Goal: Task Accomplishment & Management: Complete application form

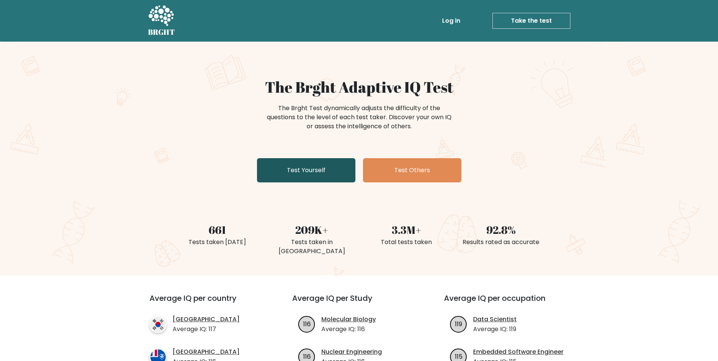
click at [306, 170] on link "Test Yourself" at bounding box center [306, 170] width 98 height 24
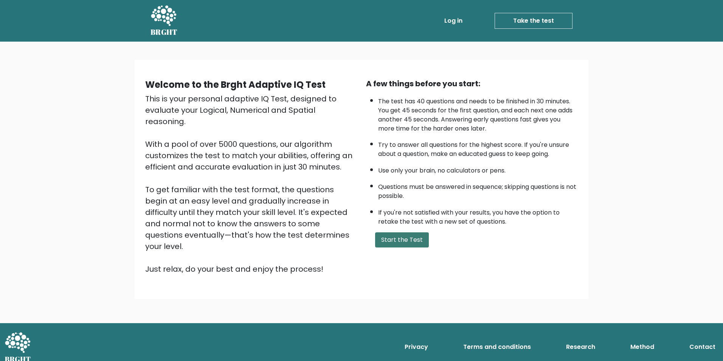
click at [387, 241] on button "Start the Test" at bounding box center [402, 239] width 54 height 15
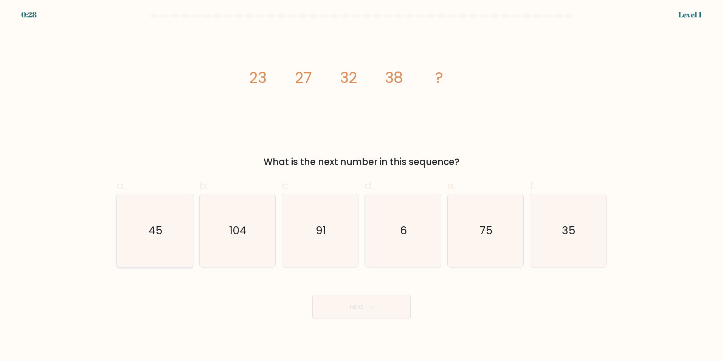
click at [170, 237] on icon "45" at bounding box center [154, 230] width 73 height 73
click at [362, 185] on input "a. 45" at bounding box center [362, 182] width 0 height 5
radio input "true"
click at [350, 302] on button "Next" at bounding box center [362, 307] width 98 height 24
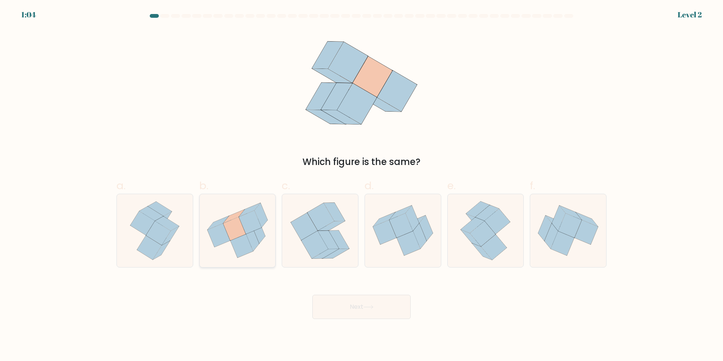
click at [254, 232] on icon at bounding box center [252, 239] width 13 height 25
click at [362, 185] on input "b." at bounding box center [362, 182] width 0 height 5
radio input "true"
click at [372, 299] on button "Next" at bounding box center [362, 307] width 98 height 24
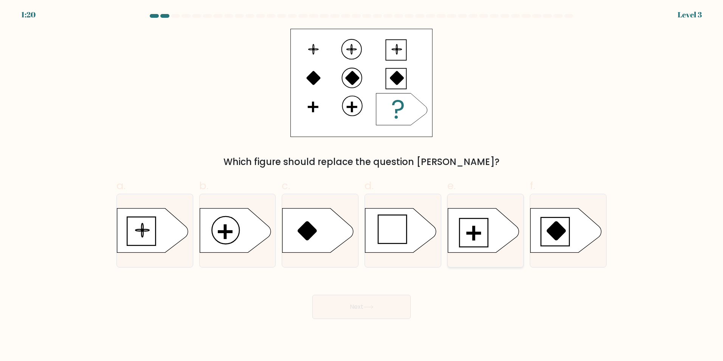
click at [494, 236] on icon at bounding box center [483, 230] width 71 height 44
click at [362, 185] on input "e." at bounding box center [362, 182] width 0 height 5
radio input "true"
click at [368, 308] on icon at bounding box center [369, 307] width 10 height 4
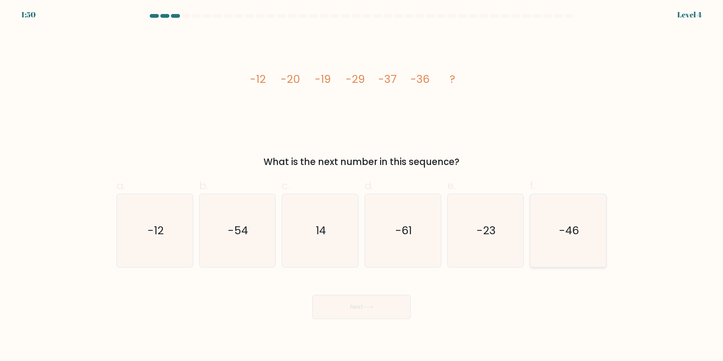
click at [572, 261] on icon "-46" at bounding box center [568, 230] width 73 height 73
click at [362, 185] on input "f. -46" at bounding box center [362, 182] width 0 height 5
radio input "true"
click at [391, 308] on button "Next" at bounding box center [362, 307] width 98 height 24
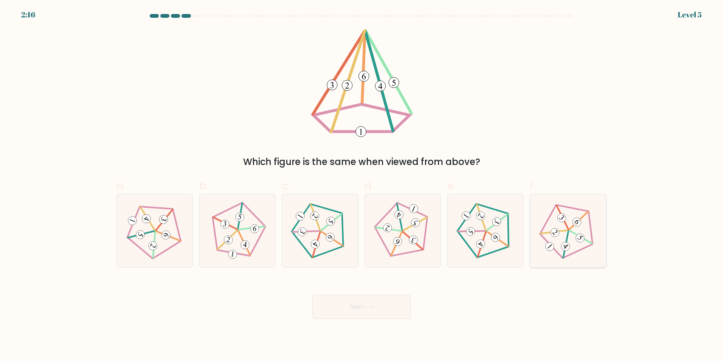
click at [575, 234] on 536 at bounding box center [581, 237] width 23 height 24
click at [362, 185] on input "f." at bounding box center [362, 182] width 0 height 5
radio input "true"
click at [389, 305] on button "Next" at bounding box center [362, 307] width 98 height 24
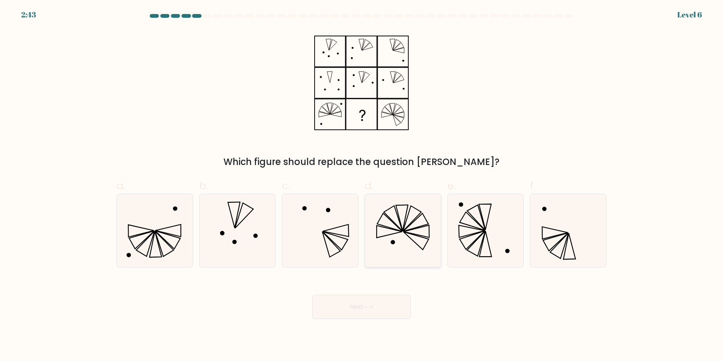
click at [416, 244] on icon at bounding box center [403, 230] width 73 height 73
click at [362, 185] on input "d." at bounding box center [362, 182] width 0 height 5
radio input "true"
click at [393, 304] on button "Next" at bounding box center [362, 307] width 98 height 24
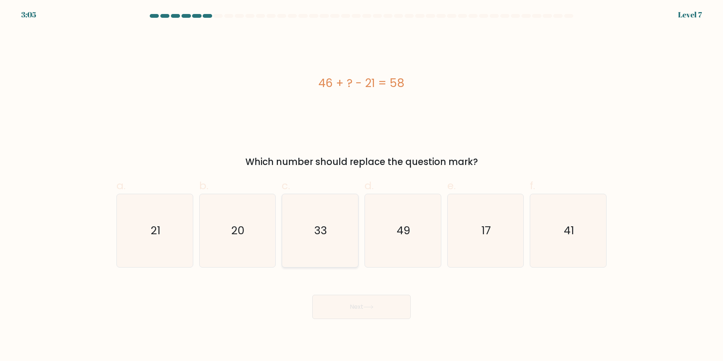
click at [331, 230] on icon "33" at bounding box center [320, 230] width 73 height 73
click at [362, 185] on input "c. 33" at bounding box center [362, 182] width 0 height 5
radio input "true"
click at [370, 308] on icon at bounding box center [369, 307] width 10 height 4
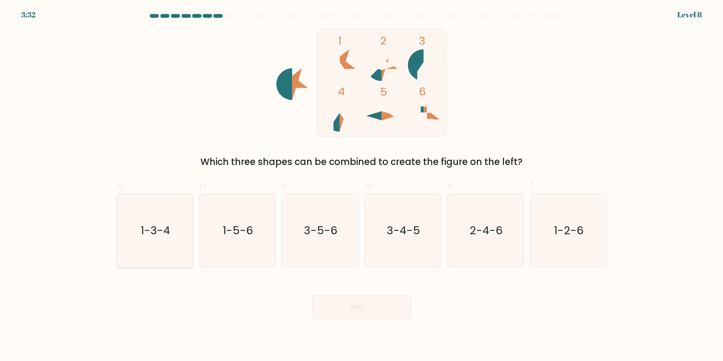
click at [169, 243] on icon "1-3-4" at bounding box center [154, 230] width 73 height 73
click at [362, 185] on input "a. 1-3-4" at bounding box center [362, 182] width 0 height 5
radio input "true"
click at [393, 310] on button "Next" at bounding box center [362, 307] width 98 height 24
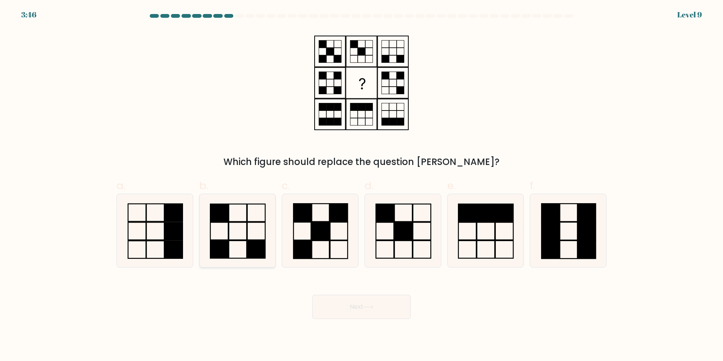
click at [238, 238] on icon at bounding box center [237, 230] width 73 height 73
click at [362, 185] on input "b." at bounding box center [362, 182] width 0 height 5
radio input "true"
click at [382, 308] on button "Next" at bounding box center [362, 307] width 98 height 24
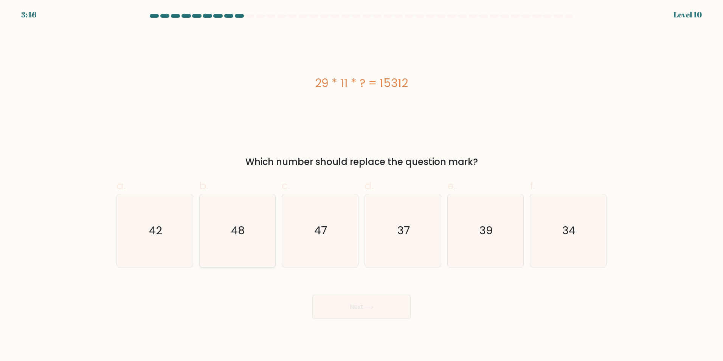
click at [227, 247] on icon "48" at bounding box center [237, 230] width 73 height 73
click at [362, 185] on input "b. 48" at bounding box center [362, 182] width 0 height 5
radio input "true"
click at [380, 311] on button "Next" at bounding box center [362, 307] width 98 height 24
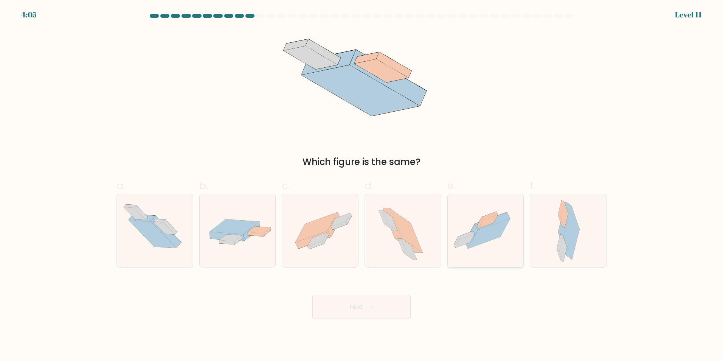
click at [471, 239] on icon at bounding box center [465, 241] width 19 height 14
click at [362, 185] on input "e." at bounding box center [362, 182] width 0 height 5
radio input "true"
click at [272, 236] on icon at bounding box center [238, 230] width 76 height 33
click at [362, 185] on input "b." at bounding box center [362, 182] width 0 height 5
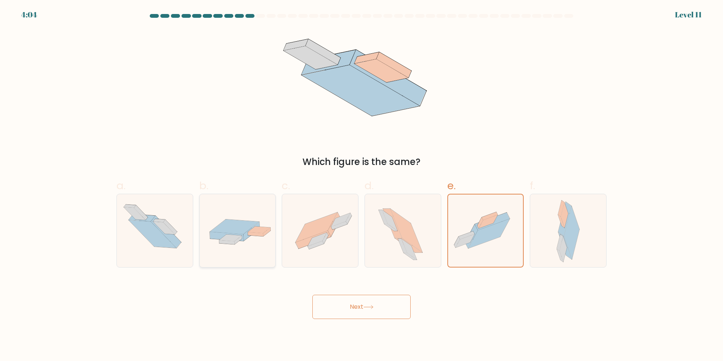
radio input "true"
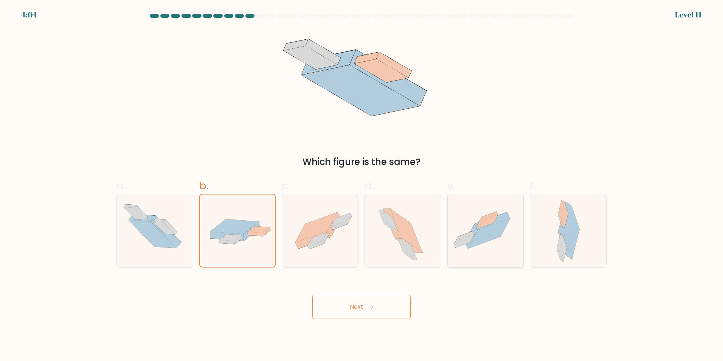
click at [475, 238] on icon at bounding box center [489, 234] width 42 height 30
click at [362, 185] on input "e." at bounding box center [362, 182] width 0 height 5
radio input "true"
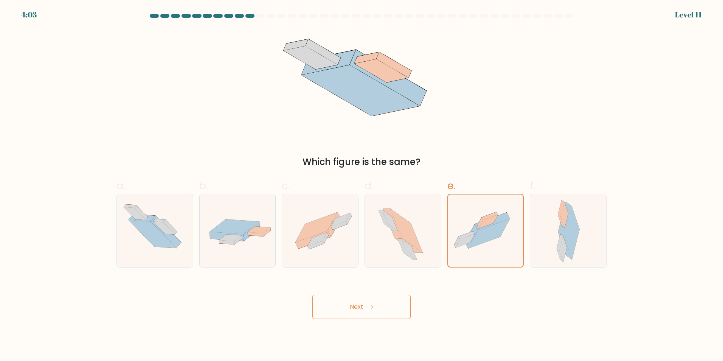
click at [388, 295] on div "Next" at bounding box center [361, 298] width 499 height 42
click at [382, 304] on button "Next" at bounding box center [362, 307] width 98 height 24
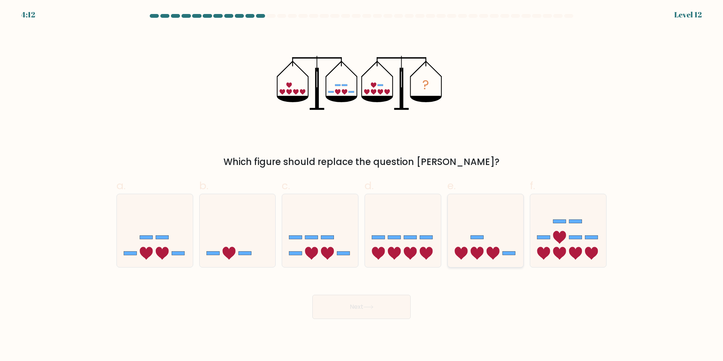
click at [485, 252] on icon at bounding box center [486, 230] width 76 height 63
click at [362, 185] on input "e." at bounding box center [362, 182] width 0 height 5
radio input "true"
click at [416, 255] on icon at bounding box center [403, 230] width 76 height 63
click at [362, 185] on input "d." at bounding box center [362, 182] width 0 height 5
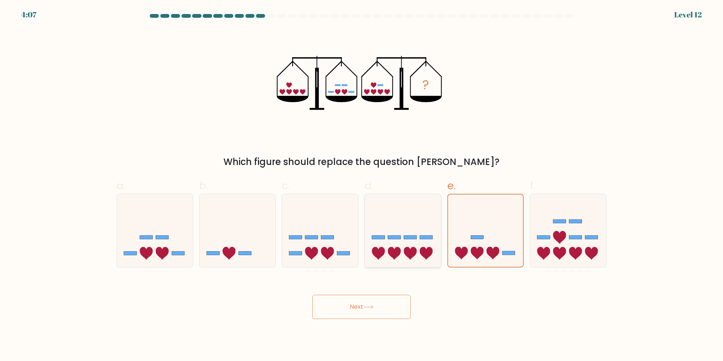
radio input "true"
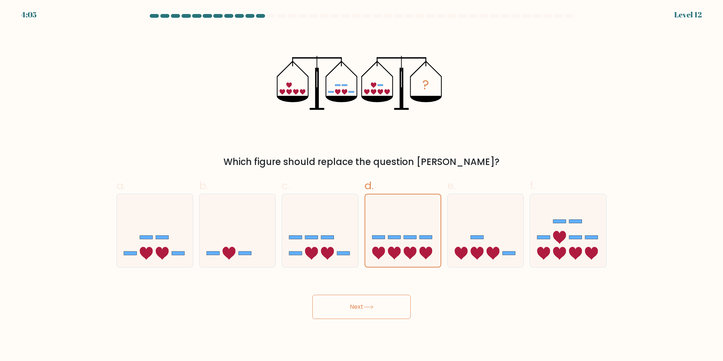
click at [395, 313] on button "Next" at bounding box center [362, 307] width 98 height 24
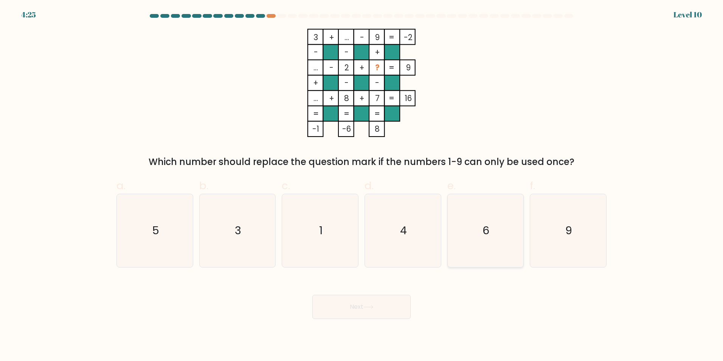
click at [485, 229] on text "6" at bounding box center [486, 230] width 7 height 15
click at [362, 185] on input "e. 6" at bounding box center [362, 182] width 0 height 5
radio input "true"
click at [358, 325] on body "4:25 Level 10" at bounding box center [361, 180] width 723 height 361
click at [362, 308] on button "Next" at bounding box center [362, 307] width 98 height 24
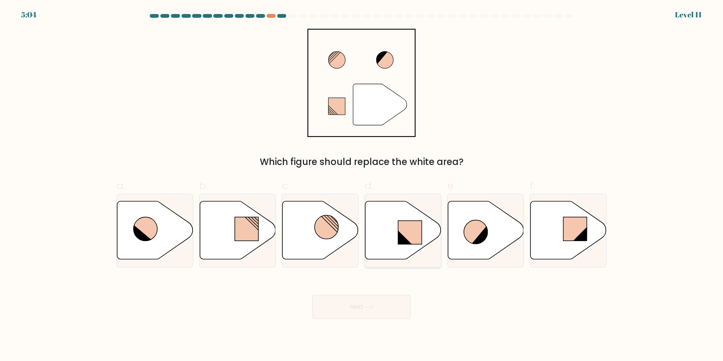
click at [411, 232] on rect at bounding box center [410, 232] width 24 height 23
click at [362, 185] on input "d." at bounding box center [362, 182] width 0 height 5
radio input "true"
click at [374, 309] on button "Next" at bounding box center [362, 307] width 98 height 24
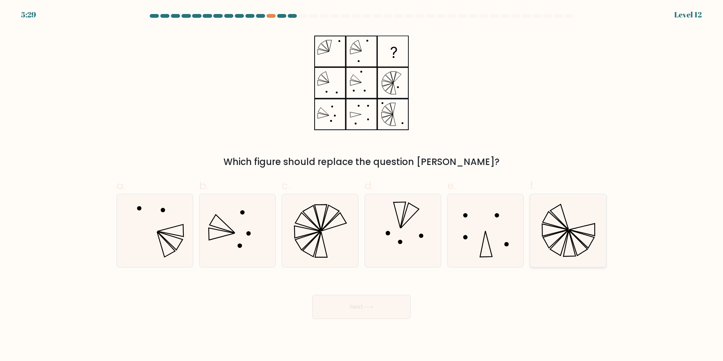
click at [587, 241] on icon at bounding box center [568, 230] width 73 height 73
click at [362, 185] on input "f." at bounding box center [362, 182] width 0 height 5
radio input "true"
click at [386, 311] on button "Next" at bounding box center [362, 307] width 98 height 24
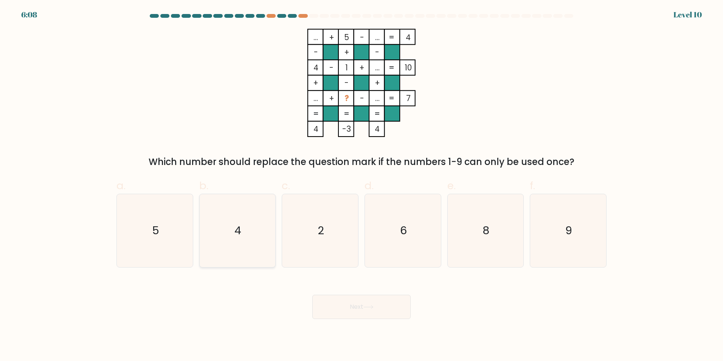
click at [244, 244] on icon "4" at bounding box center [237, 230] width 73 height 73
click at [362, 185] on input "b. 4" at bounding box center [362, 182] width 0 height 5
radio input "true"
click at [362, 312] on button "Next" at bounding box center [362, 307] width 98 height 24
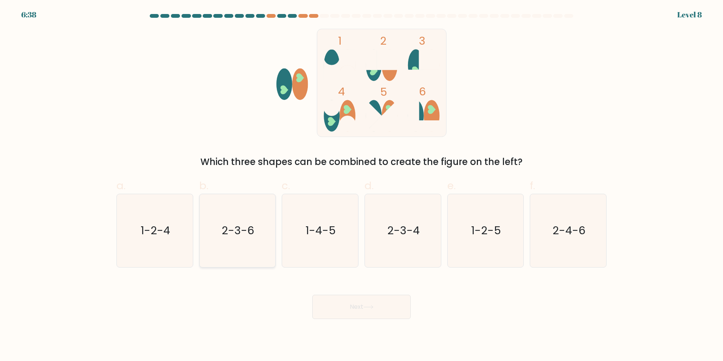
click at [243, 235] on text "2-3-6" at bounding box center [238, 230] width 33 height 15
click at [362, 185] on input "b. 2-3-6" at bounding box center [362, 182] width 0 height 5
radio input "true"
click at [357, 303] on button "Next" at bounding box center [362, 307] width 98 height 24
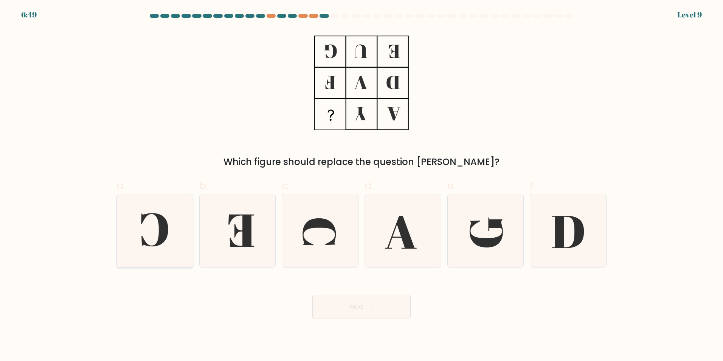
click at [155, 231] on icon at bounding box center [154, 230] width 73 height 73
click at [362, 185] on input "a." at bounding box center [362, 182] width 0 height 5
radio input "true"
click at [344, 302] on button "Next" at bounding box center [362, 307] width 98 height 24
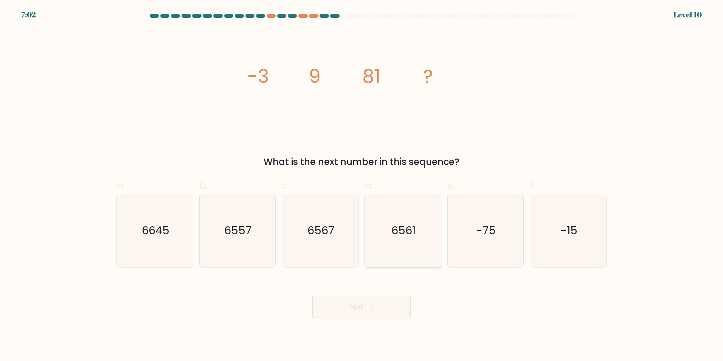
click at [409, 236] on text "6561" at bounding box center [404, 230] width 24 height 15
click at [362, 185] on input "d. 6561" at bounding box center [362, 182] width 0 height 5
radio input "true"
click at [368, 320] on body "7:02 Level 10" at bounding box center [361, 180] width 723 height 361
click at [365, 312] on button "Next" at bounding box center [362, 307] width 98 height 24
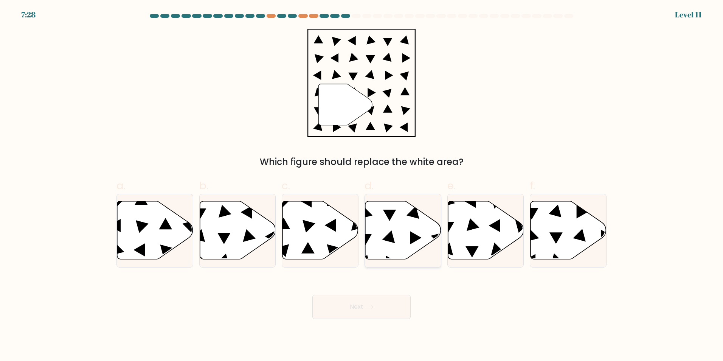
click at [379, 239] on icon at bounding box center [403, 230] width 76 height 58
click at [362, 185] on input "d." at bounding box center [362, 182] width 0 height 5
radio input "true"
click at [368, 302] on button "Next" at bounding box center [362, 307] width 98 height 24
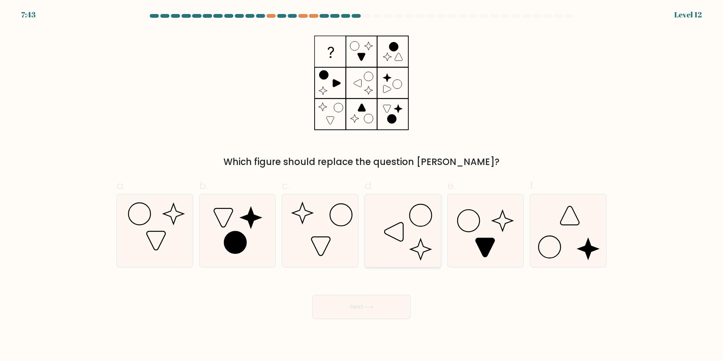
click at [398, 224] on icon at bounding box center [403, 230] width 73 height 73
click at [362, 185] on input "d." at bounding box center [362, 182] width 0 height 5
radio input "true"
click at [374, 308] on icon at bounding box center [369, 307] width 10 height 4
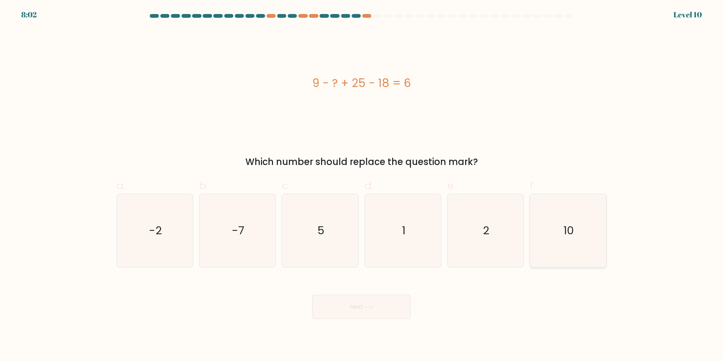
click at [580, 240] on icon "10" at bounding box center [568, 230] width 73 height 73
click at [362, 185] on input "f. 10" at bounding box center [362, 182] width 0 height 5
radio input "true"
click at [372, 306] on icon at bounding box center [369, 307] width 10 height 4
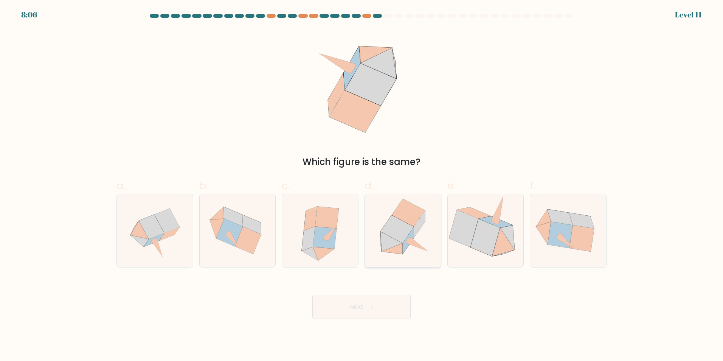
click at [398, 224] on icon at bounding box center [397, 229] width 33 height 28
click at [362, 185] on input "d." at bounding box center [362, 182] width 0 height 5
radio input "true"
click at [378, 322] on body "8:06 Level 11" at bounding box center [361, 180] width 723 height 361
click at [382, 307] on button "Next" at bounding box center [362, 307] width 98 height 24
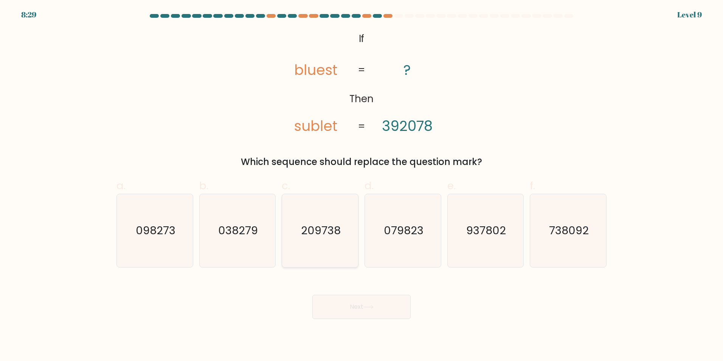
click at [319, 233] on text "209738" at bounding box center [321, 230] width 40 height 15
click at [362, 185] on input "c. 209738" at bounding box center [362, 182] width 0 height 5
radio input "true"
click at [358, 311] on button "Next" at bounding box center [362, 307] width 98 height 24
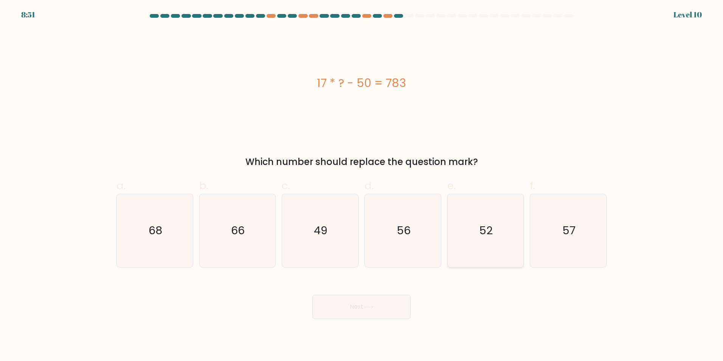
click at [496, 242] on icon "52" at bounding box center [485, 230] width 73 height 73
click at [362, 185] on input "e. 52" at bounding box center [362, 182] width 0 height 5
radio input "true"
click at [372, 313] on button "Next" at bounding box center [362, 307] width 98 height 24
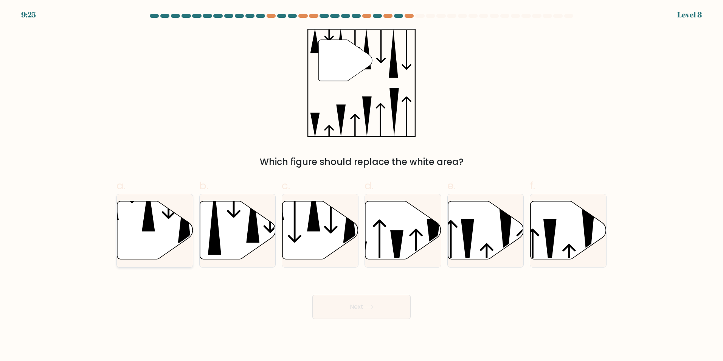
click at [157, 226] on icon at bounding box center [155, 230] width 76 height 58
click at [362, 185] on input "a." at bounding box center [362, 182] width 0 height 5
radio input "true"
click at [364, 318] on button "Next" at bounding box center [362, 307] width 98 height 24
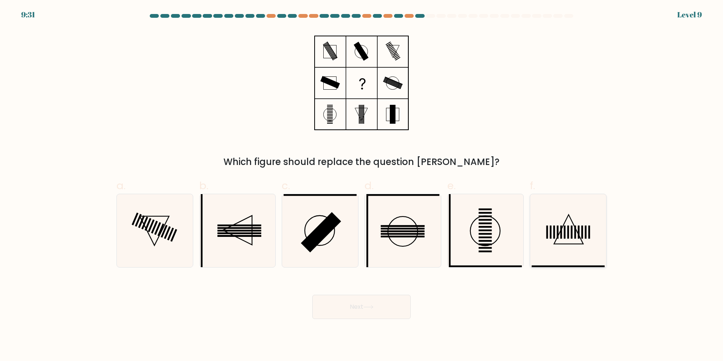
click at [562, 238] on rect at bounding box center [562, 231] width 2 height 13
click at [362, 185] on input "f." at bounding box center [362, 182] width 0 height 5
radio input "true"
click at [372, 306] on icon at bounding box center [369, 307] width 10 height 4
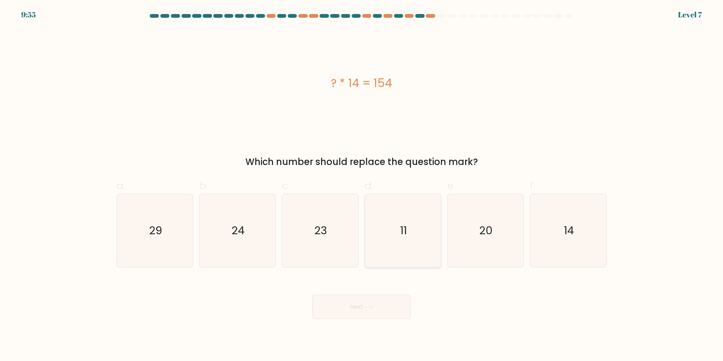
click at [417, 235] on icon "11" at bounding box center [403, 230] width 73 height 73
click at [362, 185] on input "d. 11" at bounding box center [362, 182] width 0 height 5
radio input "true"
click at [371, 307] on icon at bounding box center [369, 307] width 10 height 4
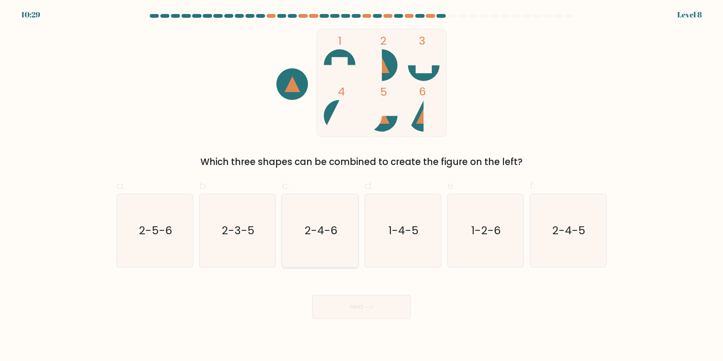
click at [338, 247] on icon "2-4-6" at bounding box center [320, 230] width 73 height 73
click at [362, 185] on input "c. 2-4-6" at bounding box center [362, 182] width 0 height 5
radio input "true"
click at [365, 303] on button "Next" at bounding box center [362, 307] width 98 height 24
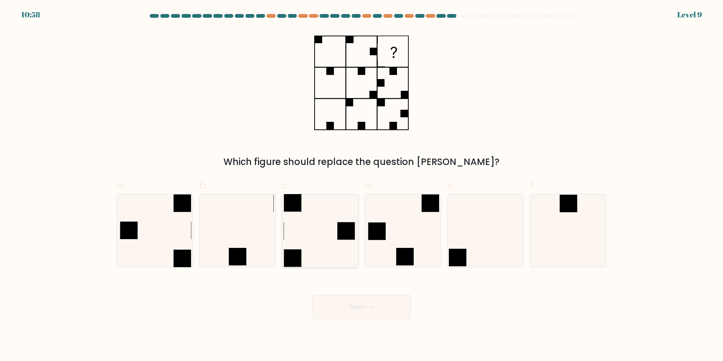
click at [322, 235] on icon at bounding box center [320, 230] width 73 height 73
click at [362, 185] on input "c." at bounding box center [362, 182] width 0 height 5
radio input "true"
click at [373, 308] on icon at bounding box center [369, 307] width 10 height 4
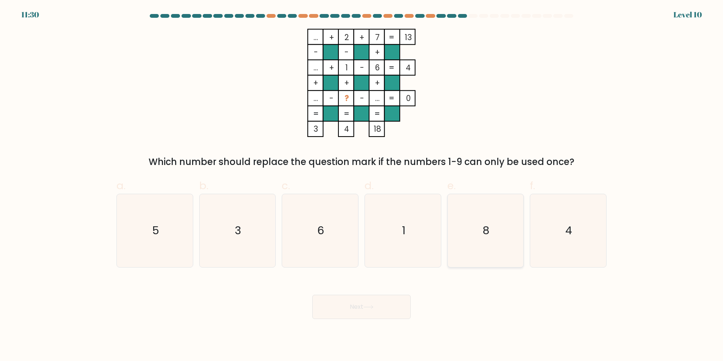
click at [494, 237] on icon "8" at bounding box center [485, 230] width 73 height 73
click at [362, 185] on input "e. 8" at bounding box center [362, 182] width 0 height 5
radio input "true"
click at [405, 299] on button "Next" at bounding box center [362, 307] width 98 height 24
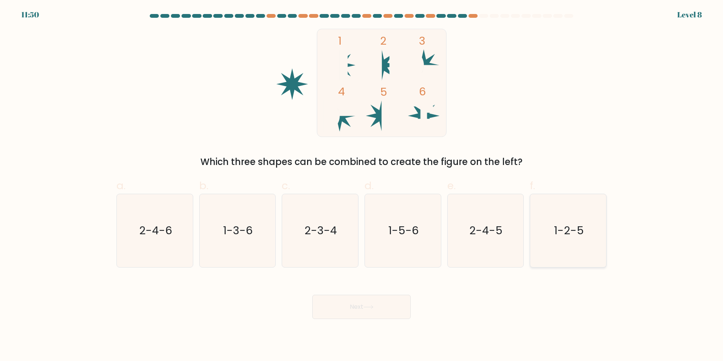
click at [555, 239] on icon "1-2-5" at bounding box center [568, 230] width 73 height 73
click at [362, 185] on input "f. 1-2-5" at bounding box center [362, 182] width 0 height 5
radio input "true"
click at [370, 311] on button "Next" at bounding box center [362, 307] width 98 height 24
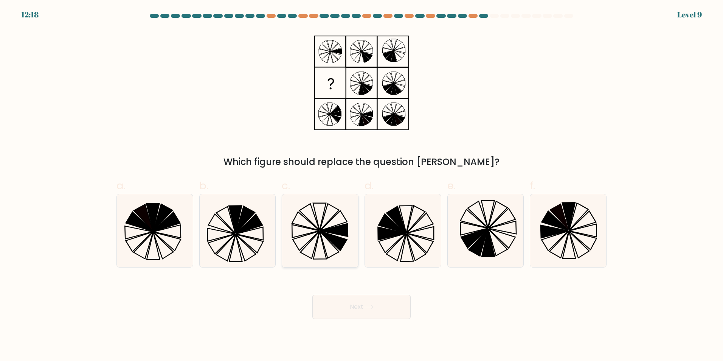
click at [320, 237] on icon at bounding box center [320, 230] width 73 height 73
click at [362, 185] on input "c." at bounding box center [362, 182] width 0 height 5
radio input "true"
click at [384, 309] on button "Next" at bounding box center [362, 307] width 98 height 24
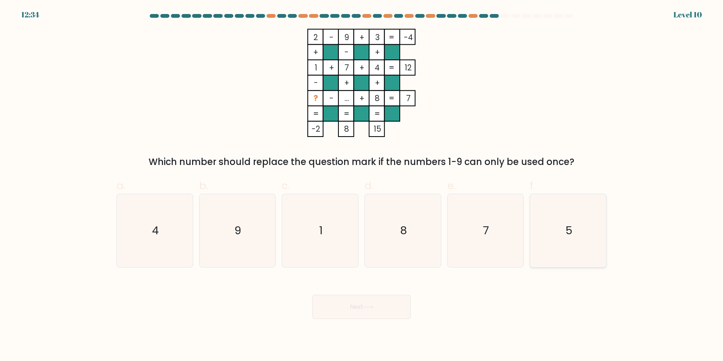
click at [571, 240] on icon "5" at bounding box center [568, 230] width 73 height 73
click at [362, 185] on input "f. 5" at bounding box center [362, 182] width 0 height 5
radio input "true"
click at [362, 319] on body "12:33 Level 10" at bounding box center [361, 180] width 723 height 361
click at [362, 311] on button "Next" at bounding box center [362, 307] width 98 height 24
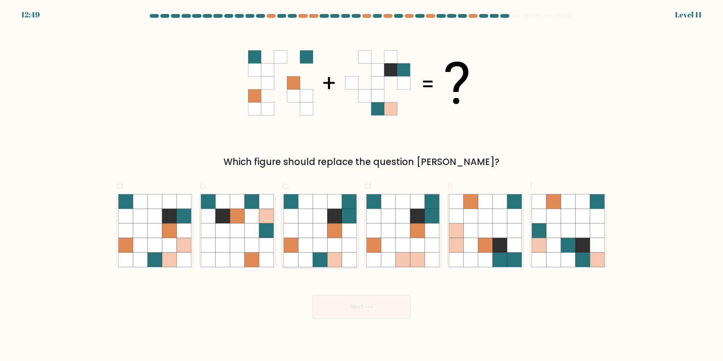
click at [350, 204] on icon at bounding box center [349, 201] width 14 height 14
click at [362, 185] on input "c." at bounding box center [362, 182] width 0 height 5
radio input "true"
click at [386, 300] on button "Next" at bounding box center [362, 307] width 98 height 24
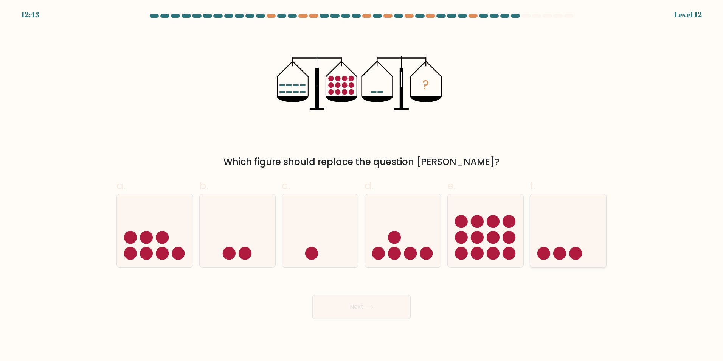
click at [567, 226] on icon at bounding box center [568, 230] width 76 height 63
click at [362, 185] on input "f." at bounding box center [362, 182] width 0 height 5
radio input "true"
click at [575, 236] on icon at bounding box center [568, 230] width 75 height 62
click at [362, 185] on input "f." at bounding box center [362, 182] width 0 height 5
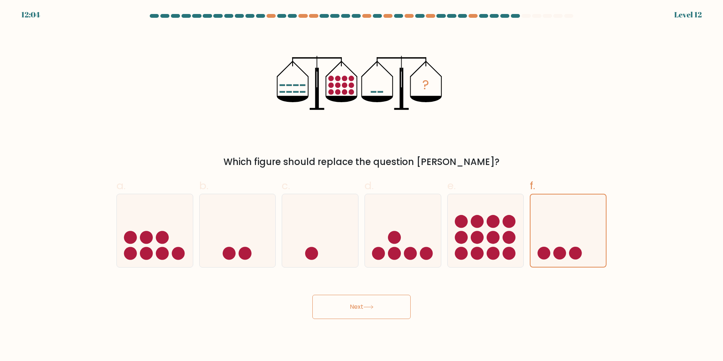
click at [381, 304] on button "Next" at bounding box center [362, 307] width 98 height 24
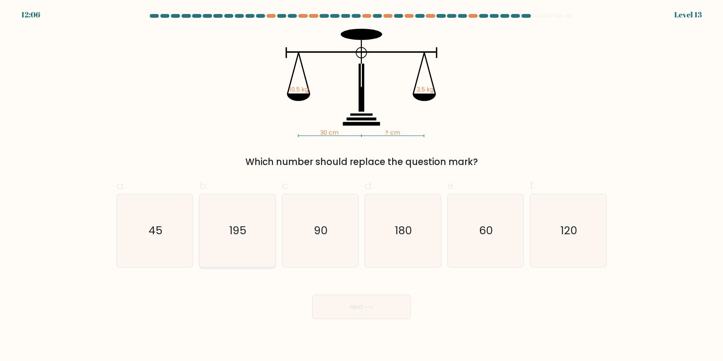
click at [244, 233] on text "195" at bounding box center [238, 230] width 17 height 15
click at [362, 185] on input "b. 195" at bounding box center [362, 182] width 0 height 5
radio input "true"
click at [375, 315] on button "Next" at bounding box center [362, 307] width 98 height 24
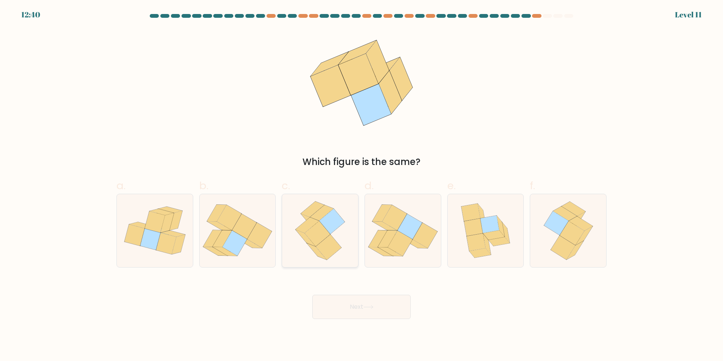
click at [327, 248] on icon at bounding box center [329, 246] width 26 height 25
click at [362, 185] on input "c." at bounding box center [362, 182] width 0 height 5
radio input "true"
click at [539, 255] on icon at bounding box center [569, 230] width 60 height 73
click at [362, 185] on input "f." at bounding box center [362, 182] width 0 height 5
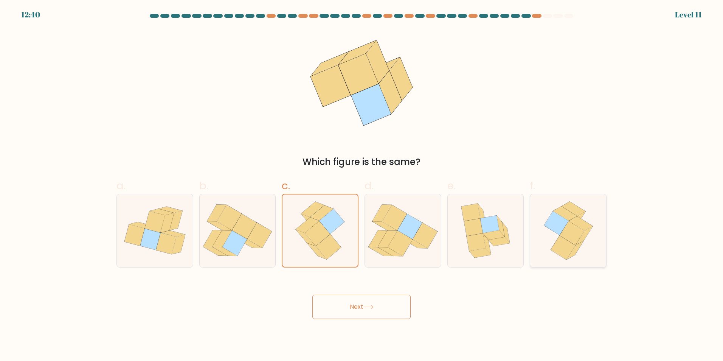
radio input "true"
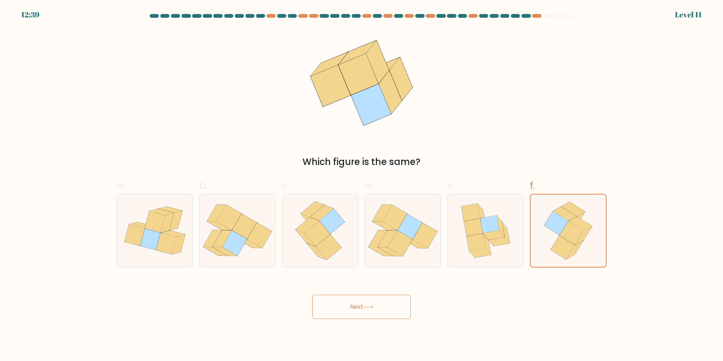
click at [369, 298] on button "Next" at bounding box center [362, 307] width 98 height 24
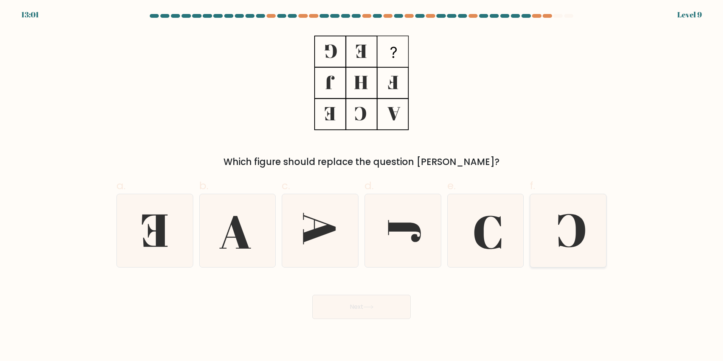
click at [535, 240] on icon at bounding box center [568, 230] width 73 height 73
click at [362, 185] on input "f." at bounding box center [362, 182] width 0 height 5
radio input "true"
click at [377, 300] on button "Next" at bounding box center [362, 307] width 98 height 24
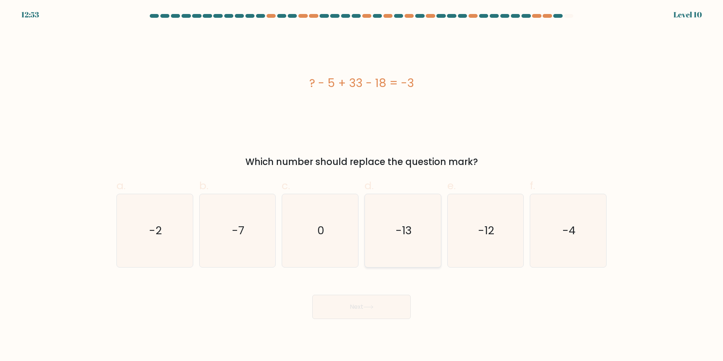
click at [403, 232] on text "-13" at bounding box center [404, 230] width 16 height 15
click at [362, 185] on input "d. -13" at bounding box center [362, 182] width 0 height 5
radio input "true"
click at [382, 305] on button "Next" at bounding box center [362, 307] width 98 height 24
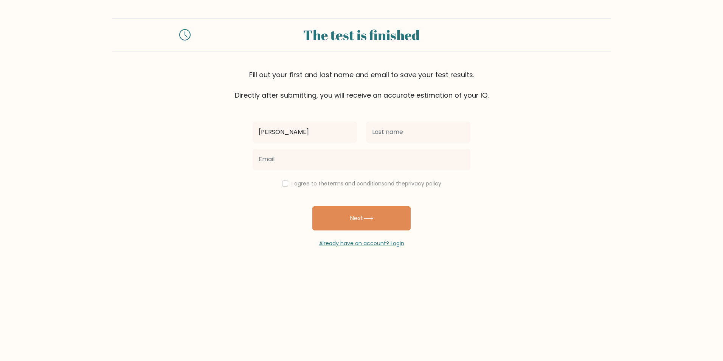
type input "Dan Raymark"
type input "Quizon"
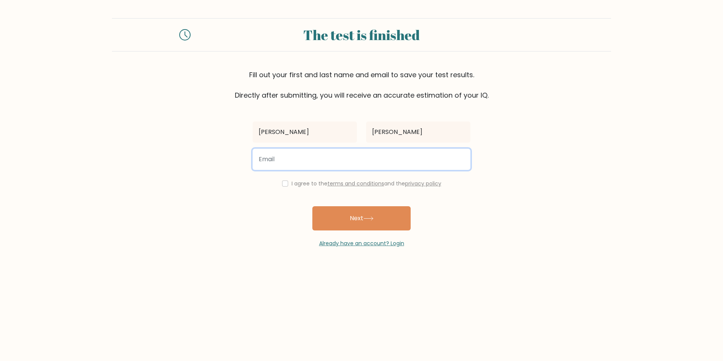
click at [325, 169] on input "email" at bounding box center [362, 159] width 218 height 21
type input "quizon.danraymark@gmail.com"
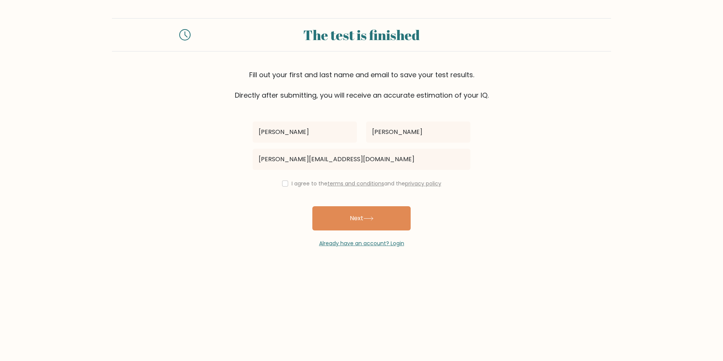
click at [286, 188] on div "Dan Raymark Quizon quizon.danraymark@gmail.com I agree to the terms and conditi…" at bounding box center [361, 173] width 227 height 147
click at [287, 187] on div "I agree to the terms and conditions and the privacy policy" at bounding box center [361, 183] width 227 height 9
click at [283, 180] on input "checkbox" at bounding box center [285, 183] width 6 height 6
checkbox input "true"
click at [371, 218] on icon at bounding box center [369, 218] width 10 height 4
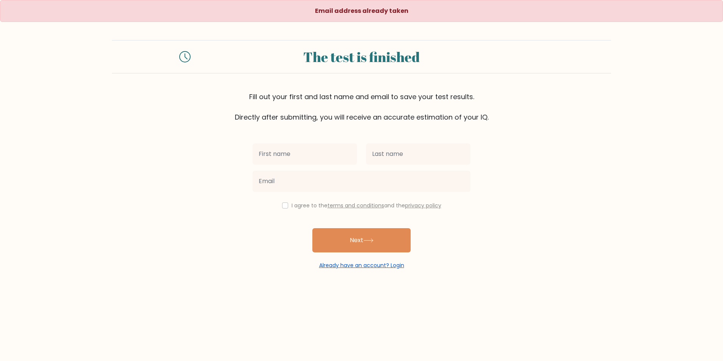
click at [359, 266] on link "Already have an account? Login" at bounding box center [361, 265] width 85 height 8
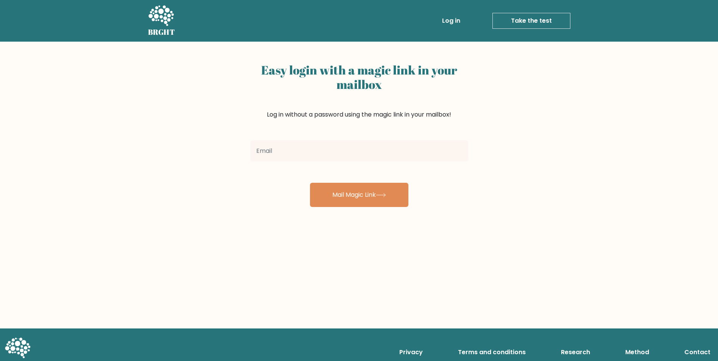
click at [314, 155] on input "email" at bounding box center [359, 150] width 218 height 21
type input "quizon.danraymark@gmail.com"
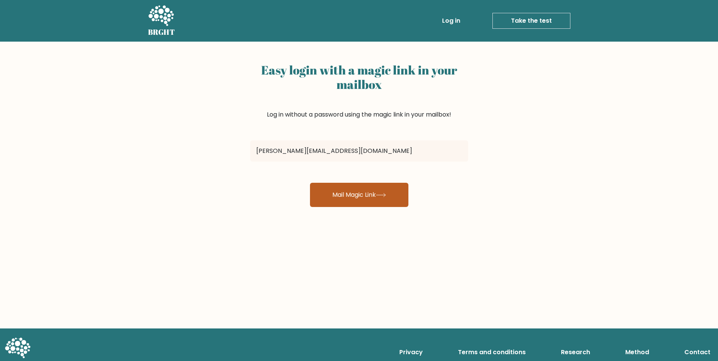
click at [359, 206] on button "Mail Magic Link" at bounding box center [359, 195] width 98 height 24
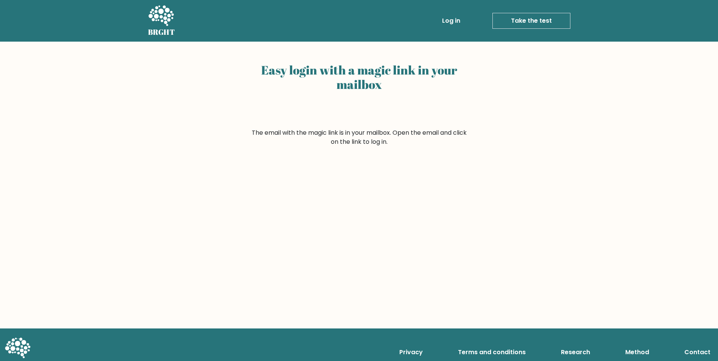
click at [444, 23] on link "Log in" at bounding box center [451, 20] width 24 height 15
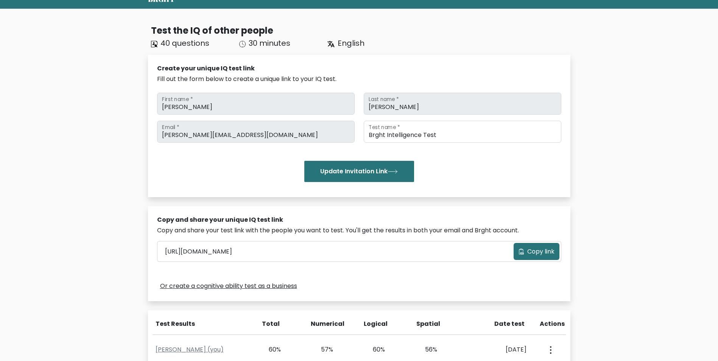
scroll to position [38, 0]
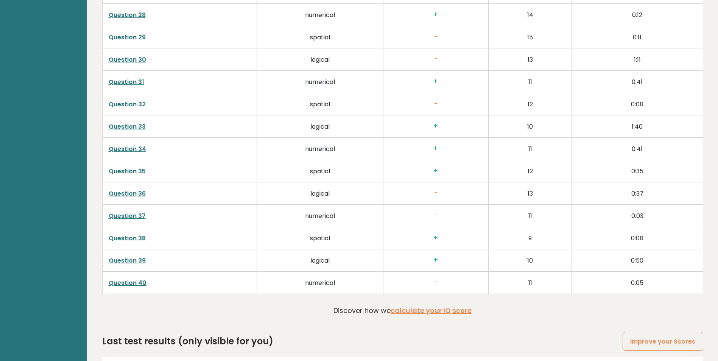
scroll to position [1915, 0]
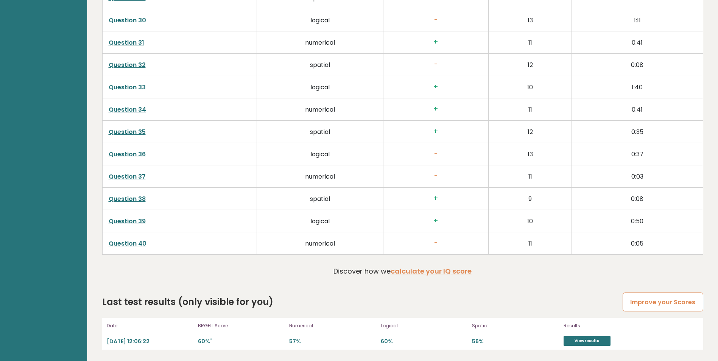
click at [651, 303] on link "Improve your Scores" at bounding box center [662, 301] width 80 height 19
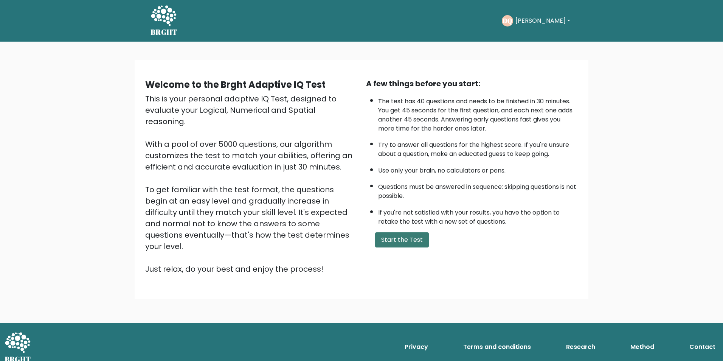
click at [407, 241] on button "Start the Test" at bounding box center [402, 239] width 54 height 15
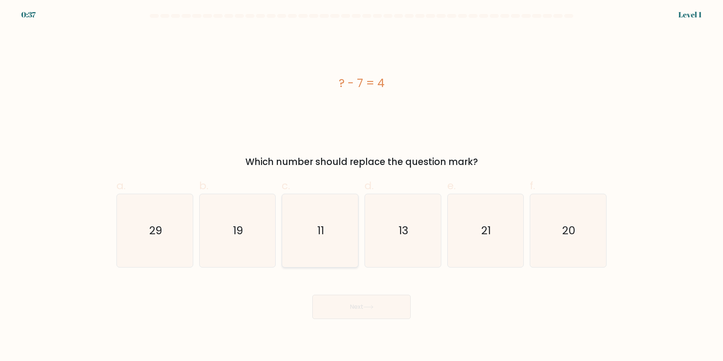
click at [326, 236] on icon "11" at bounding box center [320, 230] width 73 height 73
click at [362, 185] on input "c. 11" at bounding box center [362, 182] width 0 height 5
radio input "true"
click at [387, 311] on button "Next" at bounding box center [362, 307] width 98 height 24
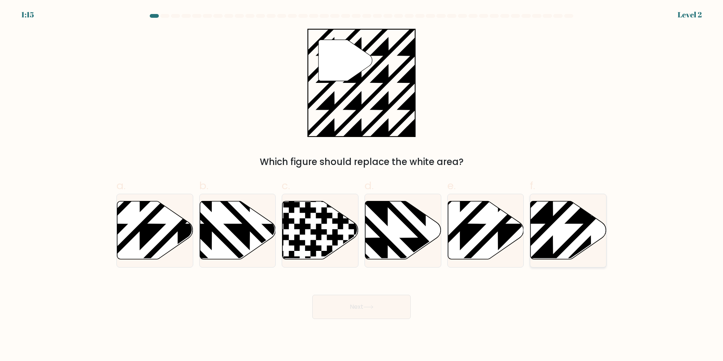
click at [568, 244] on icon at bounding box center [591, 261] width 153 height 153
click at [362, 185] on input "f." at bounding box center [362, 182] width 0 height 5
radio input "true"
click at [362, 318] on button "Next" at bounding box center [362, 307] width 98 height 24
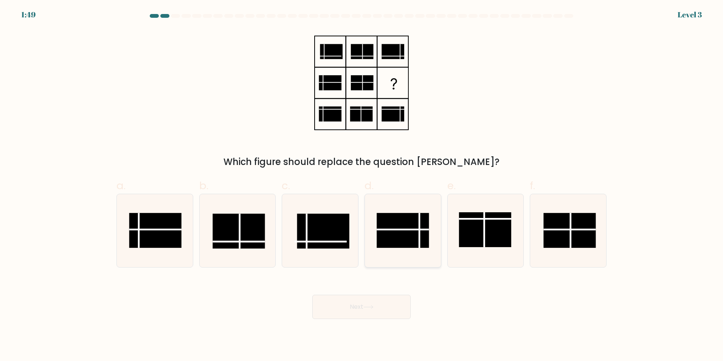
click at [425, 236] on rect at bounding box center [403, 230] width 52 height 35
click at [362, 185] on input "d." at bounding box center [362, 182] width 0 height 5
radio input "true"
click at [383, 320] on body "1:48 Level 3" at bounding box center [361, 180] width 723 height 361
click at [386, 305] on button "Next" at bounding box center [362, 307] width 98 height 24
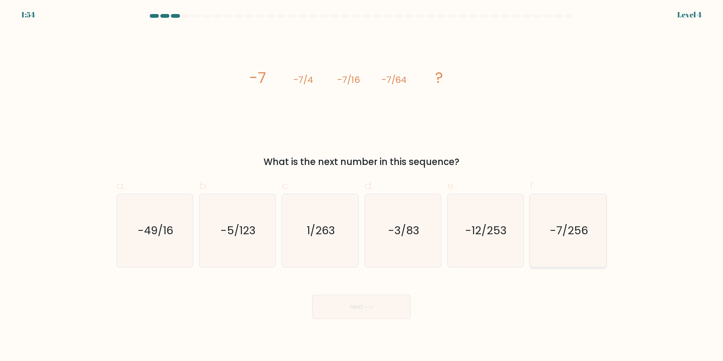
click at [554, 258] on icon "-7/256" at bounding box center [568, 230] width 73 height 73
click at [362, 185] on input "f. -7/256" at bounding box center [362, 182] width 0 height 5
radio input "true"
click at [359, 305] on button "Next" at bounding box center [362, 307] width 98 height 24
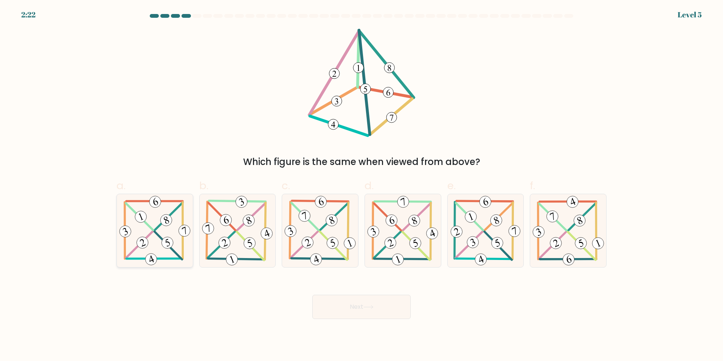
click at [171, 231] on icon at bounding box center [155, 230] width 75 height 73
click at [362, 185] on input "a." at bounding box center [362, 182] width 0 height 5
radio input "true"
click at [386, 306] on button "Next" at bounding box center [362, 307] width 98 height 24
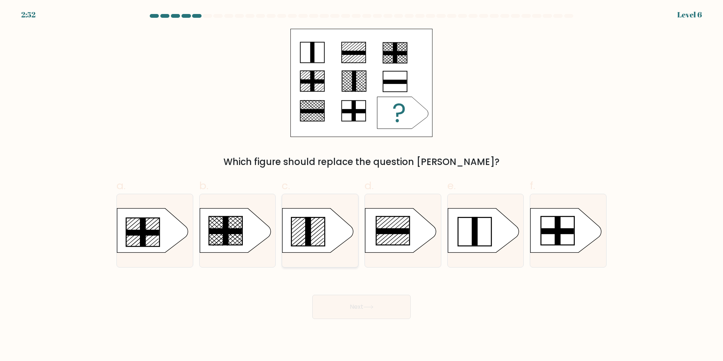
click at [322, 225] on icon at bounding box center [318, 230] width 71 height 44
click at [362, 185] on input "c." at bounding box center [362, 182] width 0 height 5
radio input "true"
click at [383, 296] on button "Next" at bounding box center [362, 307] width 98 height 24
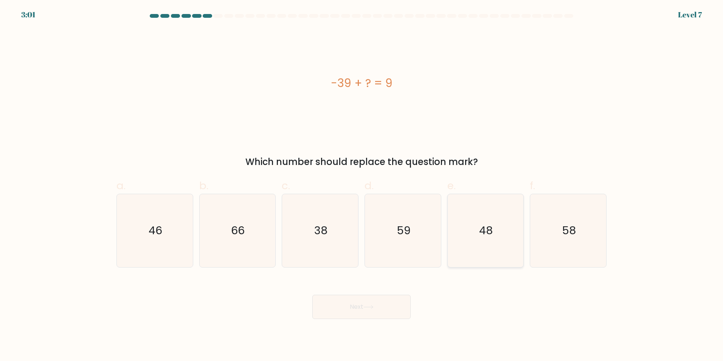
click at [476, 240] on icon "48" at bounding box center [485, 230] width 73 height 73
click at [362, 185] on input "e. 48" at bounding box center [362, 182] width 0 height 5
radio input "true"
click at [359, 308] on button "Next" at bounding box center [362, 307] width 98 height 24
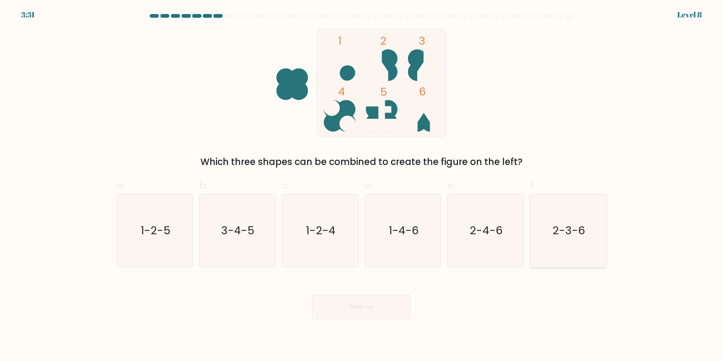
click at [558, 240] on icon "2-3-6" at bounding box center [568, 230] width 73 height 73
click at [362, 185] on input "f. 2-3-6" at bounding box center [362, 182] width 0 height 5
radio input "true"
click at [350, 302] on button "Next" at bounding box center [362, 307] width 98 height 24
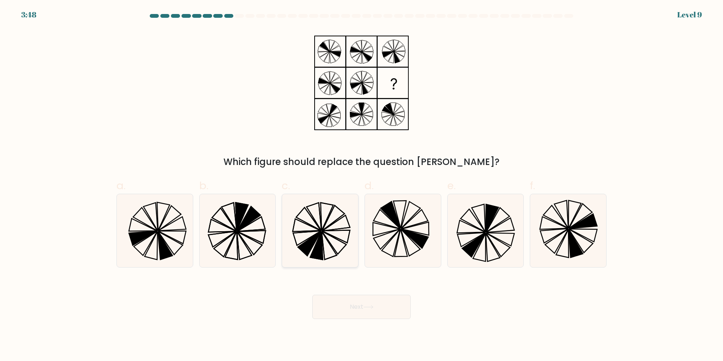
click at [345, 232] on icon at bounding box center [320, 230] width 73 height 73
click at [362, 185] on input "c." at bounding box center [362, 182] width 0 height 5
radio input "true"
click at [377, 305] on button "Next" at bounding box center [362, 307] width 98 height 24
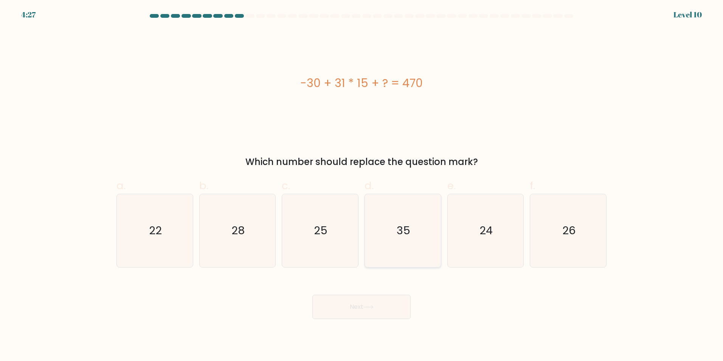
drag, startPoint x: 410, startPoint y: 242, endPoint x: 407, endPoint y: 249, distance: 7.8
click at [410, 241] on icon "35" at bounding box center [403, 230] width 73 height 73
click at [362, 185] on input "d. 35" at bounding box center [362, 182] width 0 height 5
radio input "true"
click at [386, 307] on button "Next" at bounding box center [362, 307] width 98 height 24
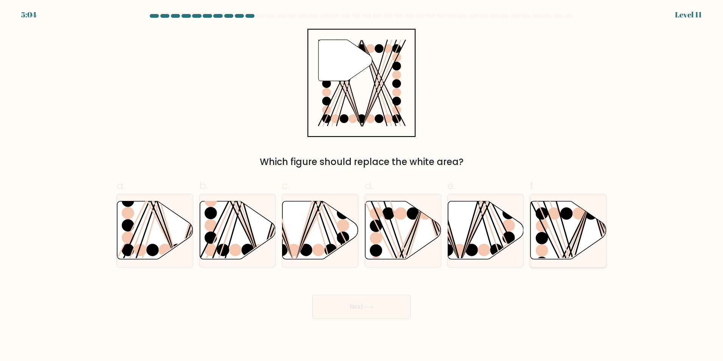
click at [551, 231] on line at bounding box center [565, 262] width 54 height 123
click at [362, 185] on input "f." at bounding box center [362, 182] width 0 height 5
radio input "true"
click at [389, 297] on button "Next" at bounding box center [362, 307] width 98 height 24
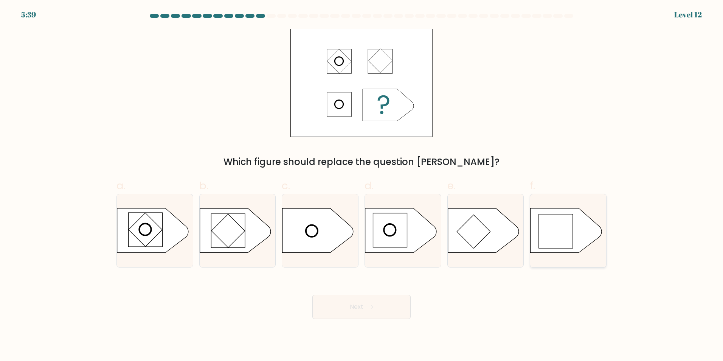
click at [542, 213] on icon at bounding box center [566, 230] width 71 height 44
click at [362, 185] on input "f." at bounding box center [362, 182] width 0 height 5
radio input "true"
click at [394, 296] on button "Next" at bounding box center [362, 307] width 98 height 24
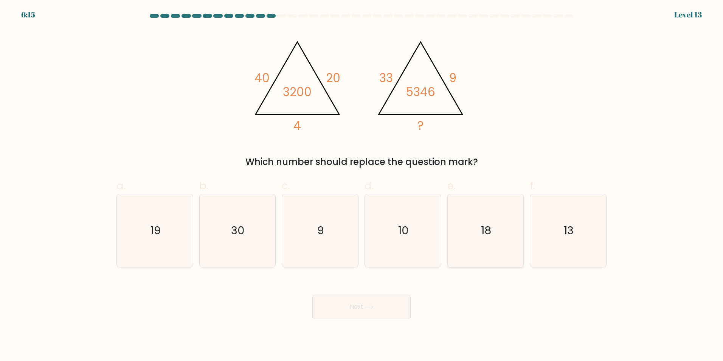
click at [493, 250] on icon "18" at bounding box center [485, 230] width 73 height 73
click at [362, 185] on input "e. 18" at bounding box center [362, 182] width 0 height 5
radio input "true"
click at [368, 316] on button "Next" at bounding box center [362, 307] width 98 height 24
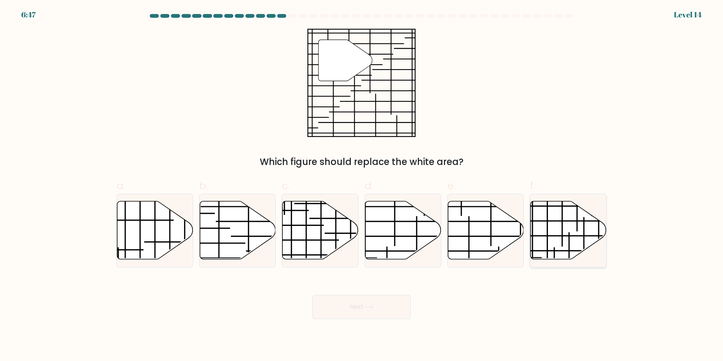
click at [549, 240] on icon at bounding box center [569, 230] width 76 height 58
click at [362, 185] on input "f." at bounding box center [362, 182] width 0 height 5
radio input "true"
click at [382, 310] on button "Next" at bounding box center [362, 307] width 98 height 24
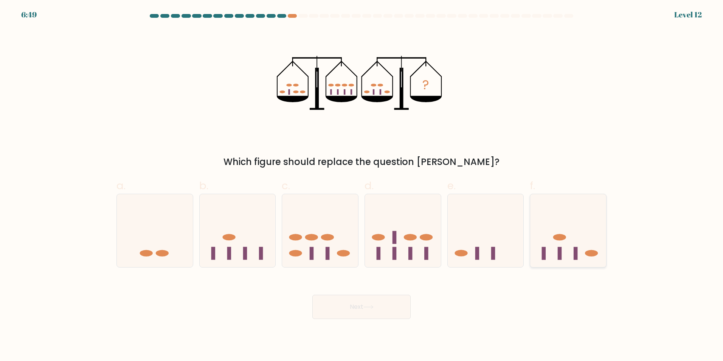
click at [604, 265] on div at bounding box center [568, 231] width 77 height 74
click at [362, 185] on input "f." at bounding box center [362, 182] width 0 height 5
radio input "true"
click at [406, 297] on button "Next" at bounding box center [362, 307] width 98 height 24
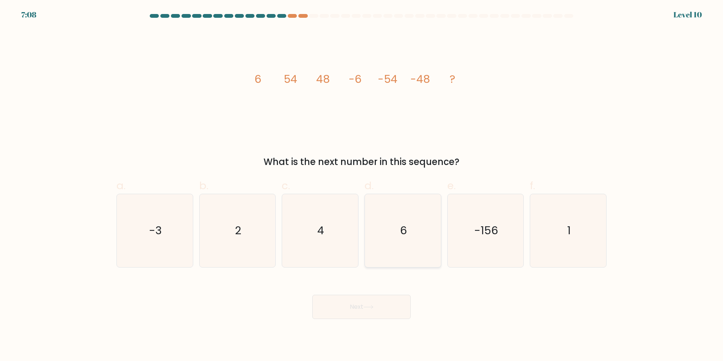
click at [428, 253] on icon "6" at bounding box center [403, 230] width 73 height 73
click at [362, 185] on input "d. 6" at bounding box center [362, 182] width 0 height 5
radio input "true"
click at [383, 306] on button "Next" at bounding box center [362, 307] width 98 height 24
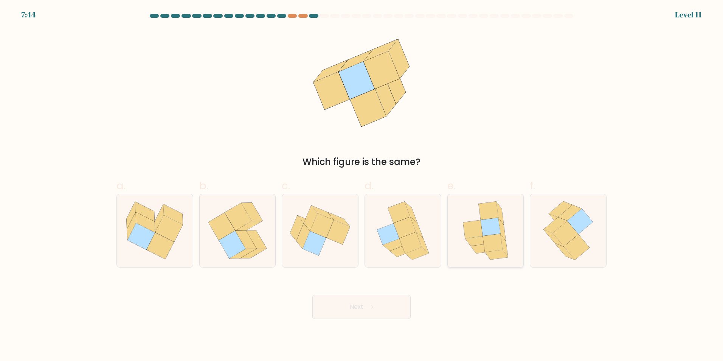
drag, startPoint x: 482, startPoint y: 222, endPoint x: 463, endPoint y: 240, distance: 26.5
click at [483, 222] on icon at bounding box center [491, 227] width 20 height 18
click at [362, 185] on input "e." at bounding box center [362, 182] width 0 height 5
radio input "true"
click at [361, 301] on button "Next" at bounding box center [362, 307] width 98 height 24
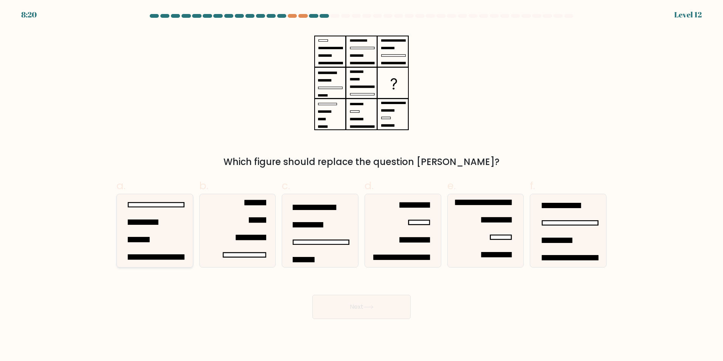
click at [191, 227] on icon at bounding box center [154, 230] width 73 height 73
click at [362, 185] on input "a." at bounding box center [362, 182] width 0 height 5
radio input "true"
click at [366, 308] on icon at bounding box center [369, 307] width 10 height 4
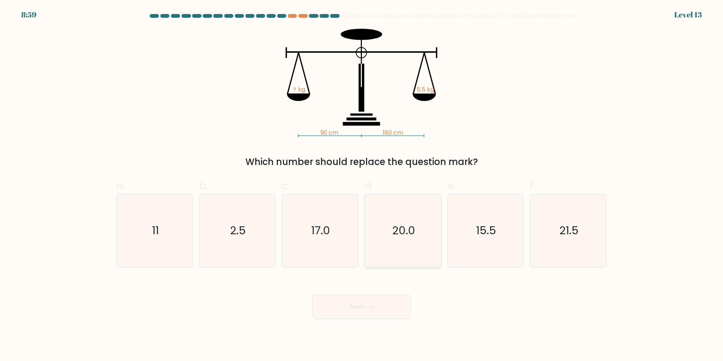
click at [397, 232] on text "20.0" at bounding box center [403, 230] width 23 height 15
click at [362, 185] on input "d. 20.0" at bounding box center [362, 182] width 0 height 5
radio input "true"
click at [367, 306] on icon at bounding box center [369, 307] width 10 height 4
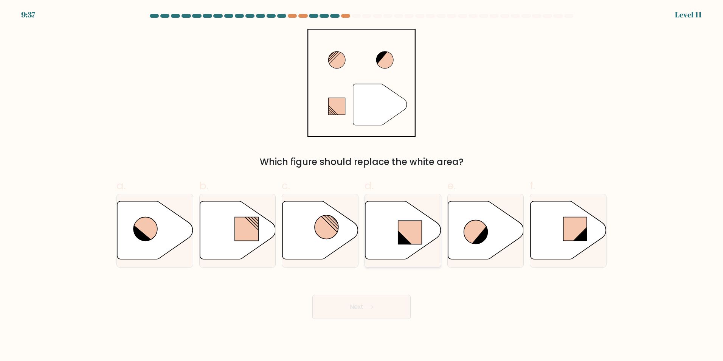
click at [403, 236] on icon at bounding box center [404, 237] width 13 height 13
click at [362, 185] on input "d." at bounding box center [362, 182] width 0 height 5
radio input "true"
click at [379, 309] on button "Next" at bounding box center [362, 307] width 98 height 24
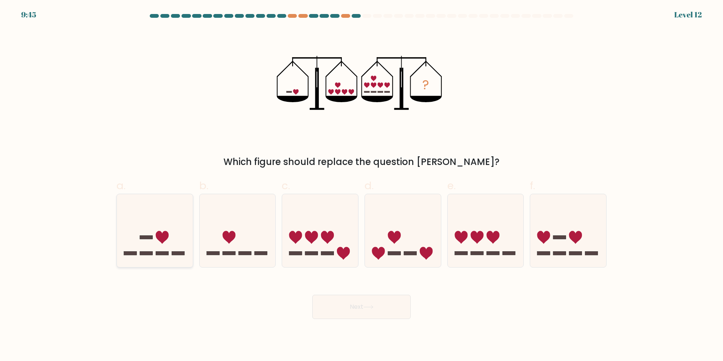
click at [154, 243] on icon at bounding box center [155, 230] width 76 height 63
click at [362, 185] on input "a." at bounding box center [362, 182] width 0 height 5
radio input "true"
click at [376, 312] on button "Next" at bounding box center [362, 307] width 98 height 24
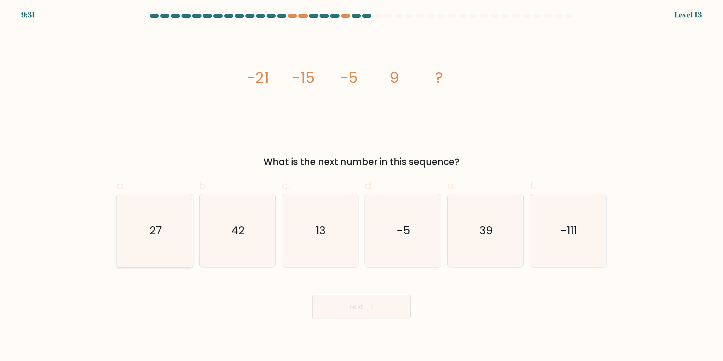
click at [148, 245] on icon "27" at bounding box center [154, 230] width 73 height 73
click at [362, 185] on input "a. 27" at bounding box center [362, 182] width 0 height 5
radio input "true"
click at [384, 308] on button "Next" at bounding box center [362, 307] width 98 height 24
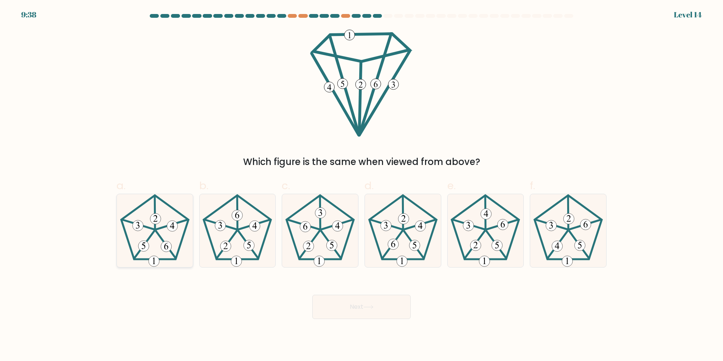
click at [157, 259] on 525 at bounding box center [154, 261] width 11 height 11
click at [362, 185] on input "a." at bounding box center [362, 182] width 0 height 5
radio input "true"
click at [373, 322] on body "9:38 Level 14" at bounding box center [361, 180] width 723 height 361
click at [353, 305] on button "Next" at bounding box center [362, 307] width 98 height 24
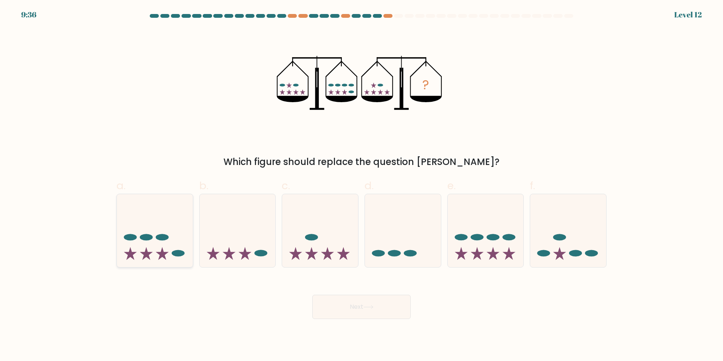
click at [155, 249] on icon at bounding box center [155, 230] width 76 height 63
click at [362, 185] on input "a." at bounding box center [362, 182] width 0 height 5
radio input "true"
click at [364, 299] on button "Next" at bounding box center [362, 307] width 98 height 24
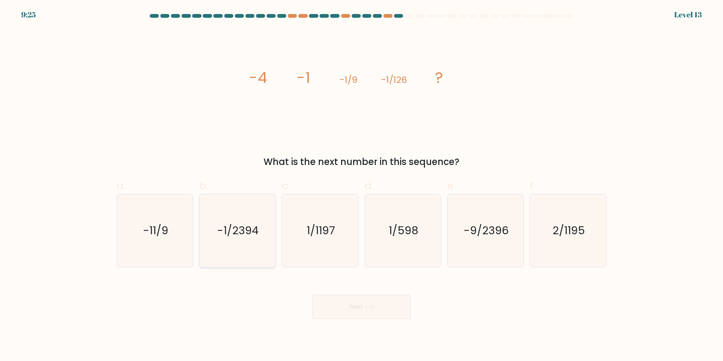
click at [229, 238] on icon "-1/2394" at bounding box center [237, 230] width 73 height 73
click at [362, 185] on input "b. -1/2394" at bounding box center [362, 182] width 0 height 5
radio input "true"
click at [367, 308] on icon at bounding box center [369, 307] width 10 height 4
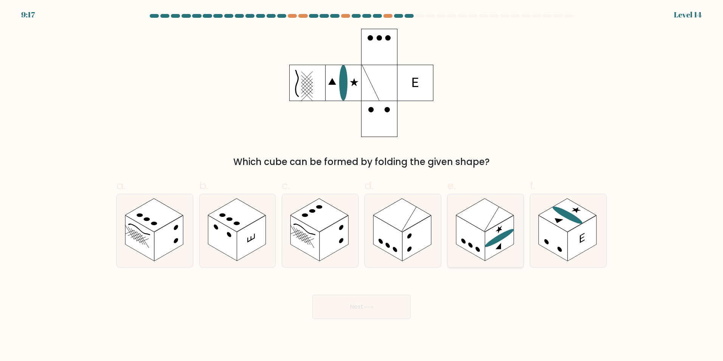
click at [480, 229] on rect at bounding box center [470, 238] width 29 height 46
click at [362, 185] on input "e." at bounding box center [362, 182] width 0 height 5
radio input "true"
click at [381, 299] on button "Next" at bounding box center [362, 307] width 98 height 24
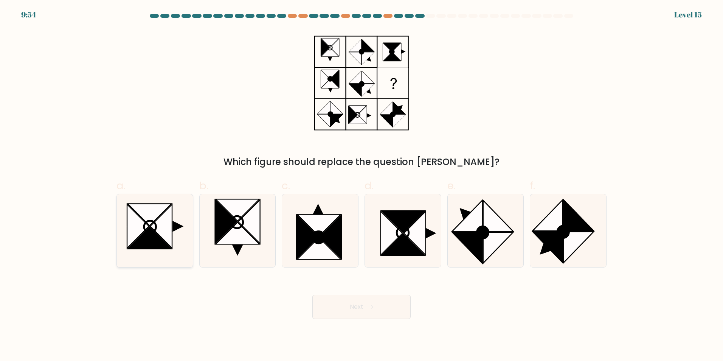
click at [148, 225] on icon at bounding box center [138, 226] width 22 height 44
click at [362, 185] on input "a." at bounding box center [362, 182] width 0 height 5
radio input "true"
click at [350, 310] on button "Next" at bounding box center [362, 307] width 98 height 24
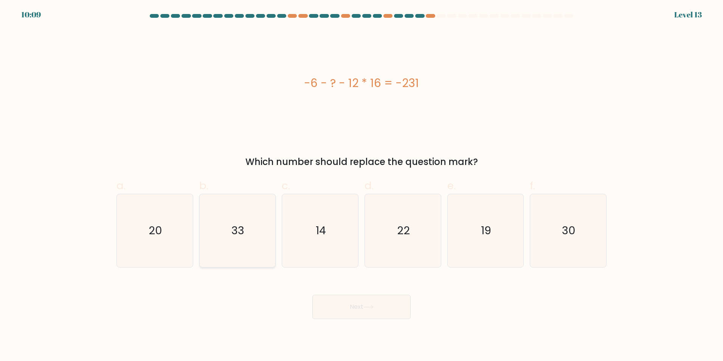
click at [276, 260] on div "33" at bounding box center [237, 231] width 77 height 74
click at [362, 185] on input "b. 33" at bounding box center [362, 182] width 0 height 5
radio input "true"
click at [369, 307] on icon at bounding box center [369, 307] width 10 height 4
click at [369, 309] on button "Next" at bounding box center [362, 307] width 98 height 24
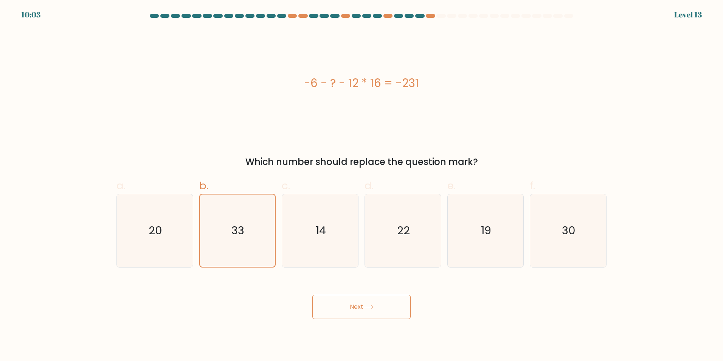
click at [351, 306] on button "Next" at bounding box center [362, 307] width 98 height 24
click at [238, 225] on text "33" at bounding box center [238, 230] width 13 height 15
click at [362, 185] on input "b. 33" at bounding box center [362, 182] width 0 height 5
click at [364, 310] on button "Next" at bounding box center [362, 307] width 98 height 24
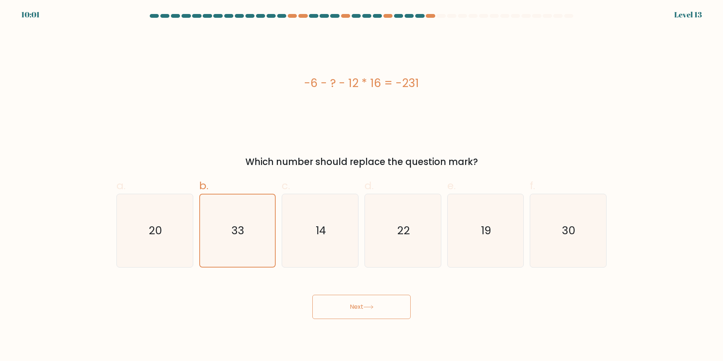
drag, startPoint x: 364, startPoint y: 310, endPoint x: 348, endPoint y: 299, distance: 19.5
click at [364, 311] on button "Next" at bounding box center [362, 307] width 98 height 24
click at [295, 228] on icon "14" at bounding box center [320, 230] width 73 height 73
click at [362, 185] on input "c. 14" at bounding box center [362, 182] width 0 height 5
radio input "true"
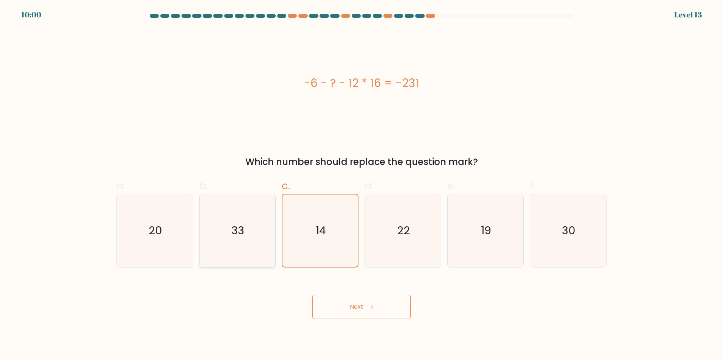
click at [258, 244] on icon "33" at bounding box center [237, 230] width 73 height 73
click at [362, 185] on input "b. 33" at bounding box center [362, 182] width 0 height 5
radio input "true"
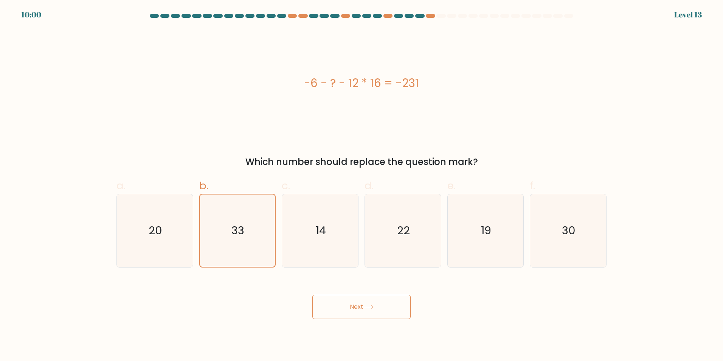
click at [352, 302] on button "Next" at bounding box center [362, 307] width 98 height 24
click at [327, 230] on icon "14" at bounding box center [320, 230] width 73 height 73
click at [362, 185] on input "c. 14" at bounding box center [362, 182] width 0 height 5
radio input "true"
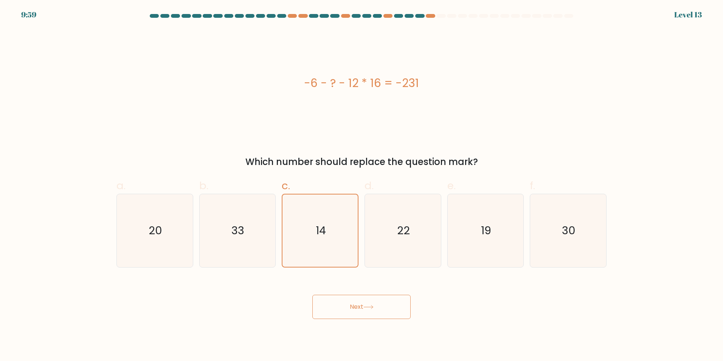
click at [355, 321] on body "9:59 Level 13" at bounding box center [361, 180] width 723 height 361
drag, startPoint x: 353, startPoint y: 305, endPoint x: 346, endPoint y: 300, distance: 8.0
click at [355, 304] on button "Next" at bounding box center [362, 307] width 98 height 24
click at [255, 240] on icon "33" at bounding box center [237, 230] width 73 height 73
click at [362, 185] on input "b. 33" at bounding box center [362, 182] width 0 height 5
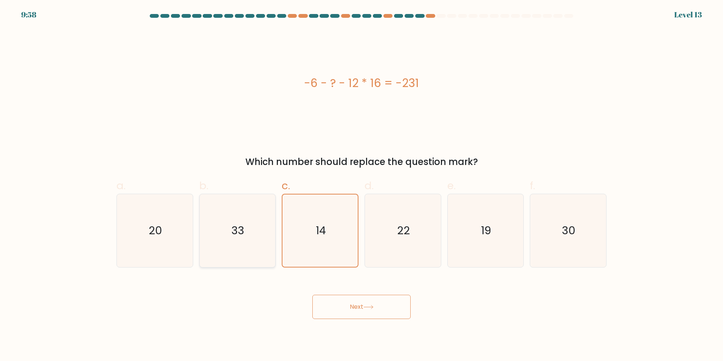
radio input "true"
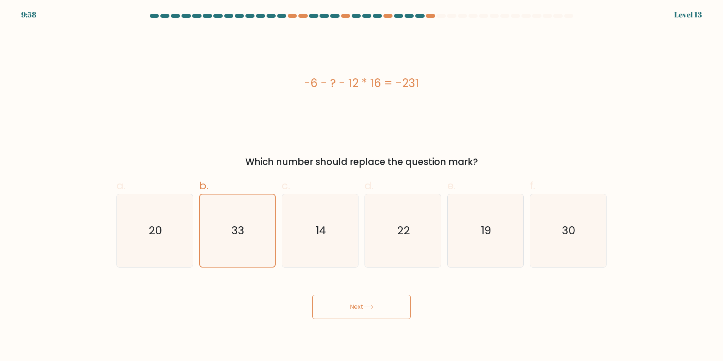
click at [332, 309] on button "Next" at bounding box center [362, 307] width 98 height 24
click at [331, 307] on button "Next" at bounding box center [362, 307] width 98 height 24
click at [330, 303] on button "Next" at bounding box center [362, 307] width 98 height 24
click at [332, 300] on button "Next" at bounding box center [362, 307] width 98 height 24
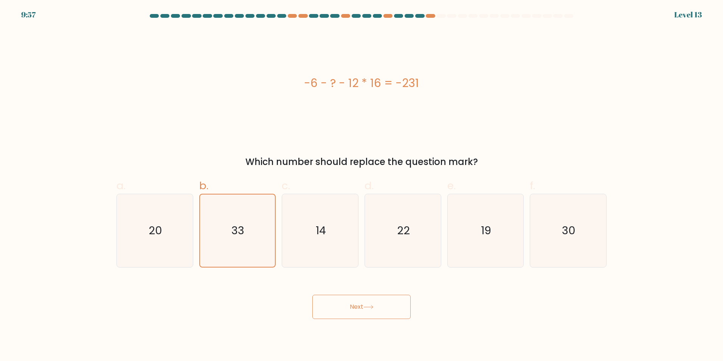
drag, startPoint x: 333, startPoint y: 300, endPoint x: 403, endPoint y: 336, distance: 78.7
click at [334, 300] on button "Next" at bounding box center [362, 307] width 98 height 24
click at [240, 236] on text "33" at bounding box center [238, 230] width 13 height 15
click at [362, 185] on input "b. 33" at bounding box center [362, 182] width 0 height 5
click at [360, 311] on button "Next" at bounding box center [362, 307] width 98 height 24
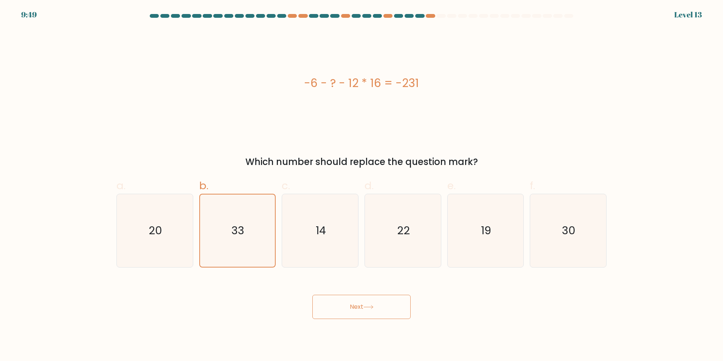
click at [456, 349] on body "9:49 Level 13" at bounding box center [361, 180] width 723 height 361
click at [199, 249] on div "33" at bounding box center [237, 231] width 77 height 74
click at [362, 185] on input "b. 33" at bounding box center [362, 182] width 0 height 5
click at [156, 251] on icon "20" at bounding box center [154, 230] width 73 height 73
click at [362, 185] on input "a. 20" at bounding box center [362, 182] width 0 height 5
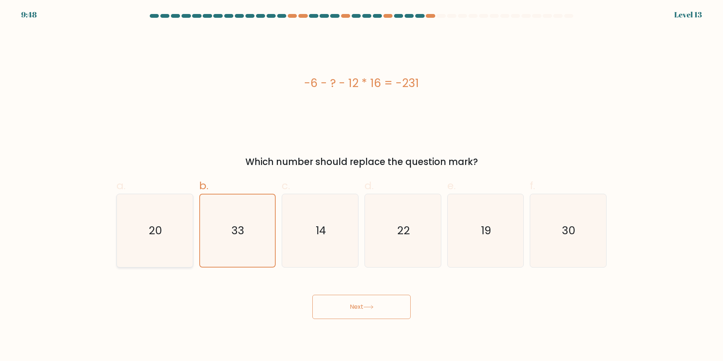
radio input "true"
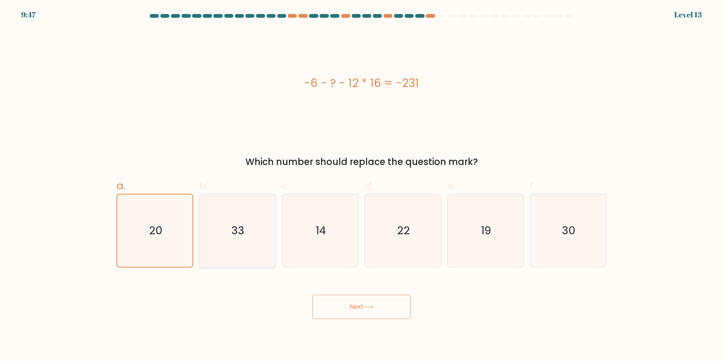
click at [248, 244] on icon "33" at bounding box center [237, 230] width 73 height 73
click at [362, 185] on input "b. 33" at bounding box center [362, 182] width 0 height 5
radio input "true"
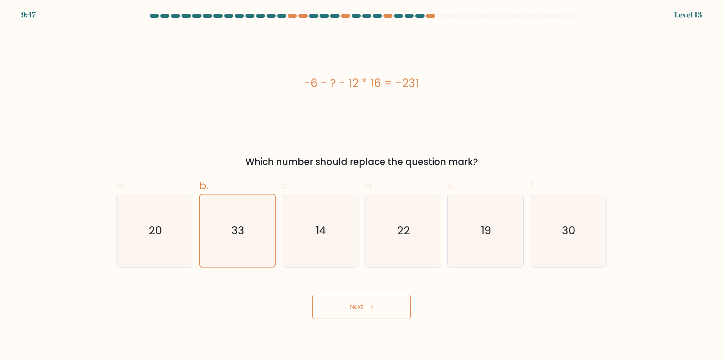
click at [370, 305] on icon at bounding box center [369, 307] width 10 height 4
click at [229, 242] on icon "33" at bounding box center [237, 230] width 73 height 73
click at [362, 185] on input "b. 33" at bounding box center [362, 182] width 0 height 5
radio input "true"
click at [341, 300] on button "Next" at bounding box center [362, 307] width 98 height 24
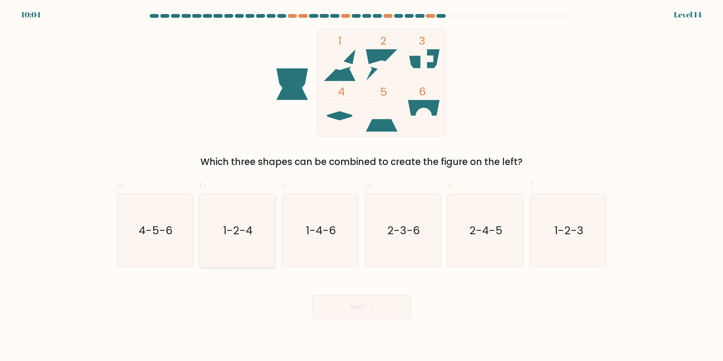
click at [253, 244] on icon "1-2-4" at bounding box center [237, 230] width 73 height 73
click at [362, 185] on input "b. 1-2-4" at bounding box center [362, 182] width 0 height 5
radio input "true"
click at [369, 297] on button "Next" at bounding box center [362, 307] width 98 height 24
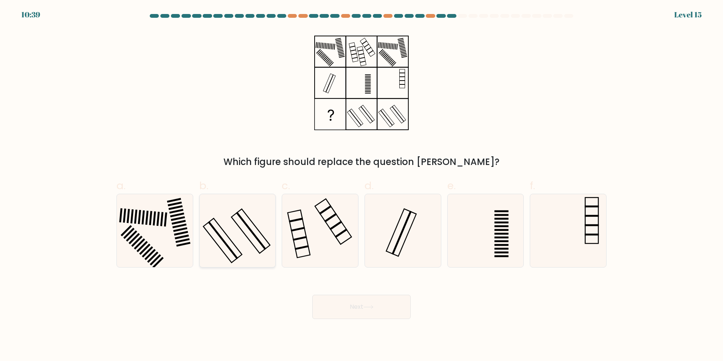
click at [236, 218] on icon at bounding box center [237, 230] width 73 height 73
click at [362, 185] on input "b." at bounding box center [362, 182] width 0 height 5
radio input "true"
click at [364, 306] on button "Next" at bounding box center [362, 307] width 98 height 24
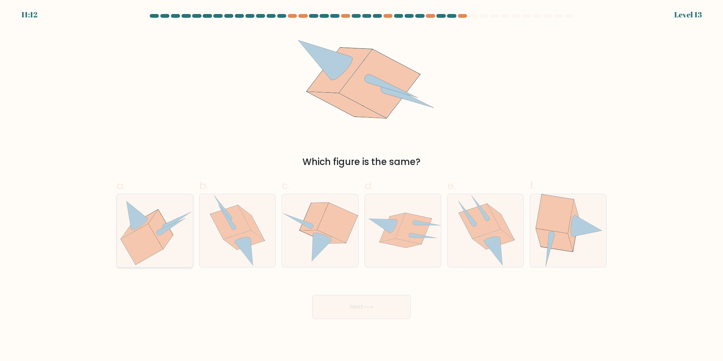
click at [173, 232] on icon at bounding box center [155, 230] width 76 height 69
click at [362, 185] on input "a." at bounding box center [362, 182] width 0 height 5
radio input "true"
click at [380, 302] on button "Next" at bounding box center [362, 307] width 98 height 24
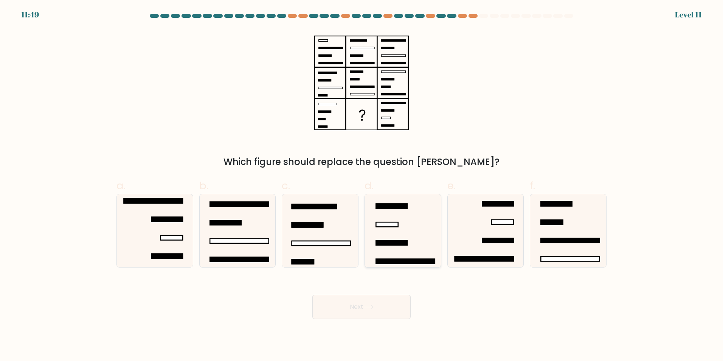
click at [402, 235] on icon at bounding box center [403, 230] width 73 height 73
click at [362, 185] on input "d." at bounding box center [362, 182] width 0 height 5
radio input "true"
click at [371, 310] on button "Next" at bounding box center [362, 307] width 98 height 24
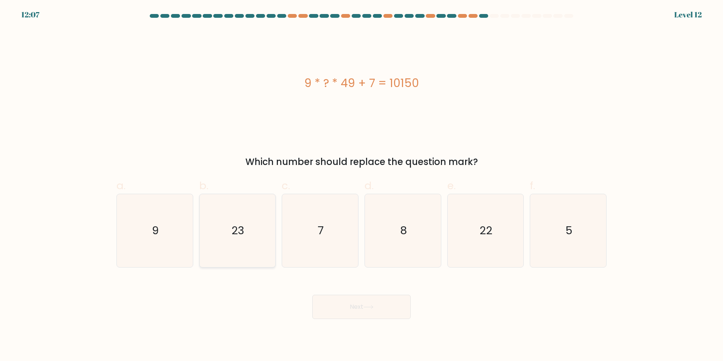
click at [260, 234] on icon "23" at bounding box center [237, 230] width 73 height 73
click at [362, 185] on input "b. 23" at bounding box center [362, 182] width 0 height 5
radio input "true"
click at [360, 311] on button "Next" at bounding box center [362, 307] width 98 height 24
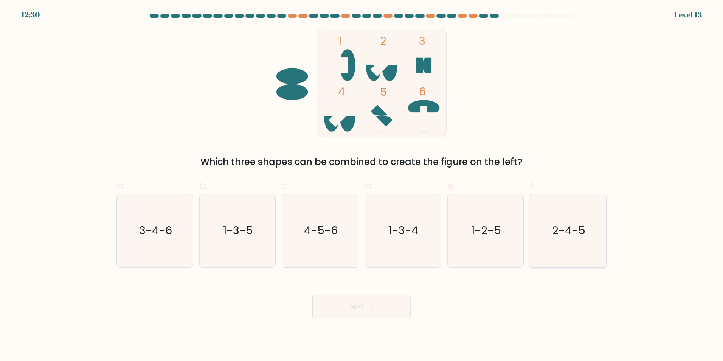
click at [550, 253] on icon "2-4-5" at bounding box center [568, 230] width 73 height 73
click at [362, 185] on input "f. 2-4-5" at bounding box center [362, 182] width 0 height 5
radio input "true"
click at [351, 302] on button "Next" at bounding box center [362, 307] width 98 height 24
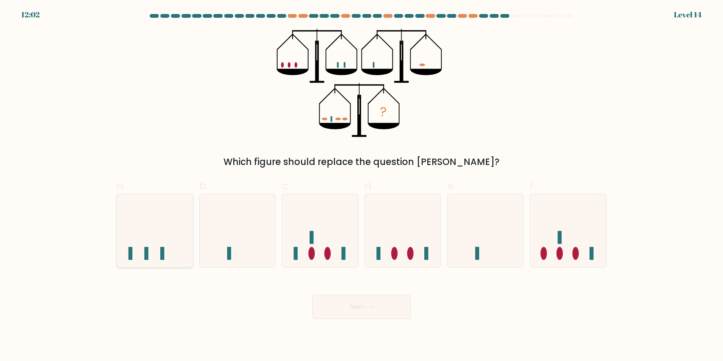
click at [173, 237] on icon at bounding box center [155, 230] width 76 height 63
click at [362, 185] on input "a." at bounding box center [362, 182] width 0 height 5
radio input "true"
click at [372, 315] on button "Next" at bounding box center [362, 307] width 98 height 24
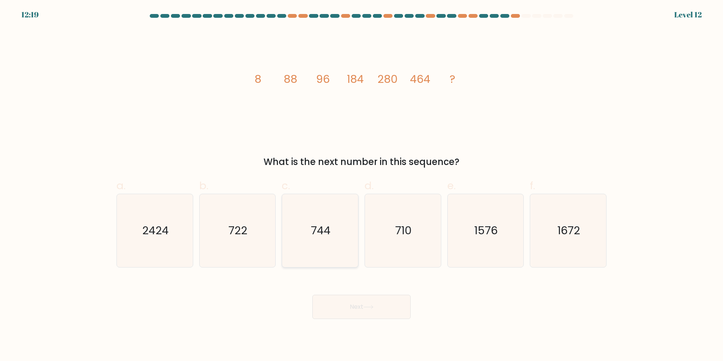
click at [311, 244] on icon "744" at bounding box center [320, 230] width 73 height 73
click at [362, 185] on input "c. 744" at bounding box center [362, 182] width 0 height 5
radio input "true"
click at [373, 313] on button "Next" at bounding box center [362, 307] width 98 height 24
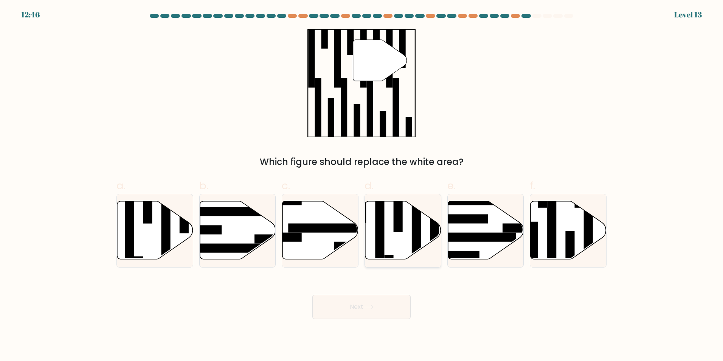
click at [396, 219] on rect at bounding box center [398, 209] width 9 height 46
click at [362, 185] on input "d." at bounding box center [362, 182] width 0 height 5
radio input "true"
click at [355, 300] on button "Next" at bounding box center [362, 307] width 98 height 24
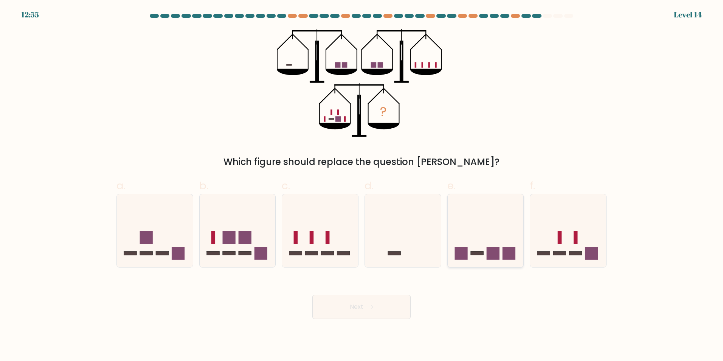
click at [488, 255] on rect at bounding box center [493, 253] width 13 height 13
click at [362, 185] on input "e." at bounding box center [362, 182] width 0 height 5
radio input "true"
click at [389, 303] on button "Next" at bounding box center [362, 307] width 98 height 24
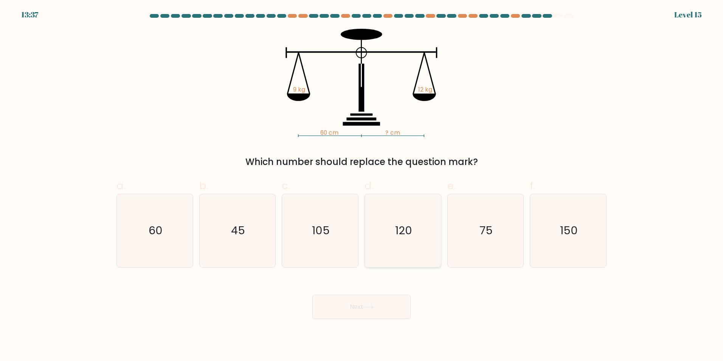
click at [397, 246] on icon "120" at bounding box center [403, 230] width 73 height 73
click at [362, 185] on input "d. 120" at bounding box center [362, 182] width 0 height 5
radio input "true"
click at [373, 301] on button "Next" at bounding box center [362, 307] width 98 height 24
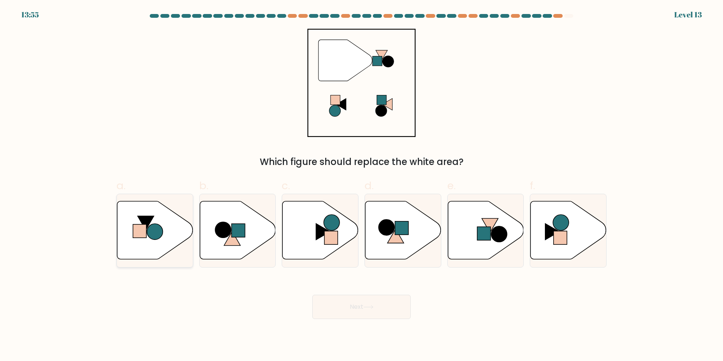
click at [160, 227] on circle at bounding box center [155, 232] width 16 height 16
click at [362, 185] on input "a." at bounding box center [362, 182] width 0 height 5
radio input "true"
click at [396, 302] on button "Next" at bounding box center [362, 307] width 98 height 24
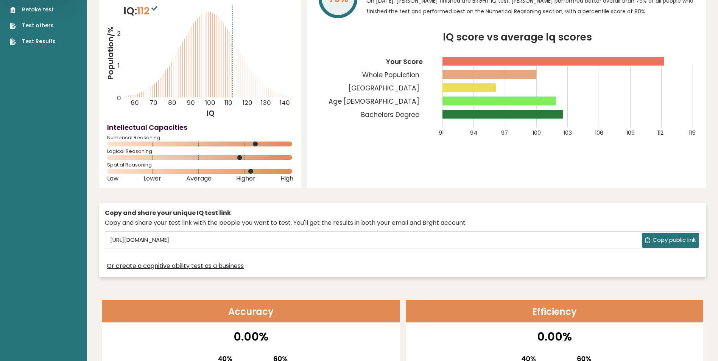
scroll to position [76, 0]
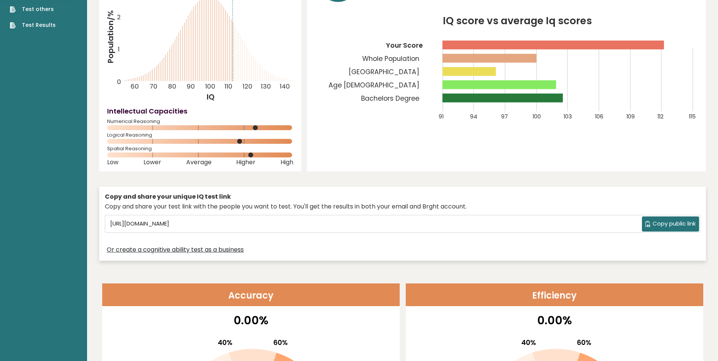
click at [647, 227] on icon at bounding box center [647, 224] width 5 height 6
